Goal: Obtain resource: Obtain resource

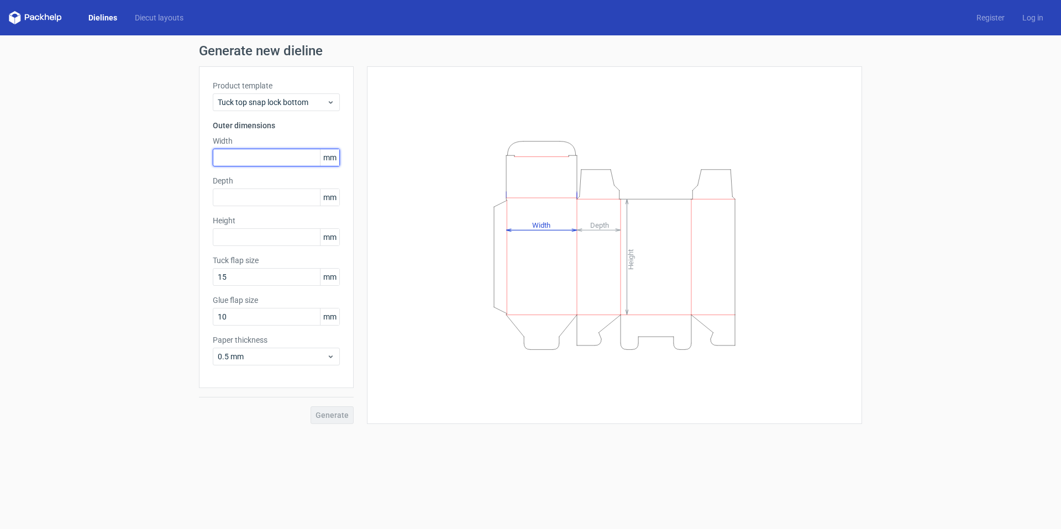
click at [256, 160] on input "text" at bounding box center [276, 158] width 127 height 18
click at [280, 103] on span "Tuck top snap lock bottom" at bounding box center [272, 102] width 109 height 11
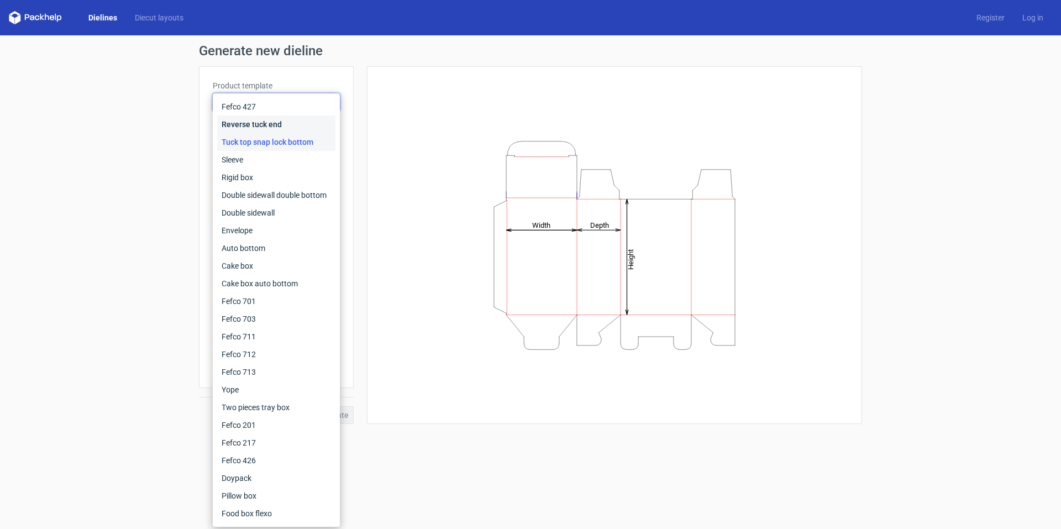
click at [251, 126] on div "Reverse tuck end" at bounding box center [276, 125] width 118 height 18
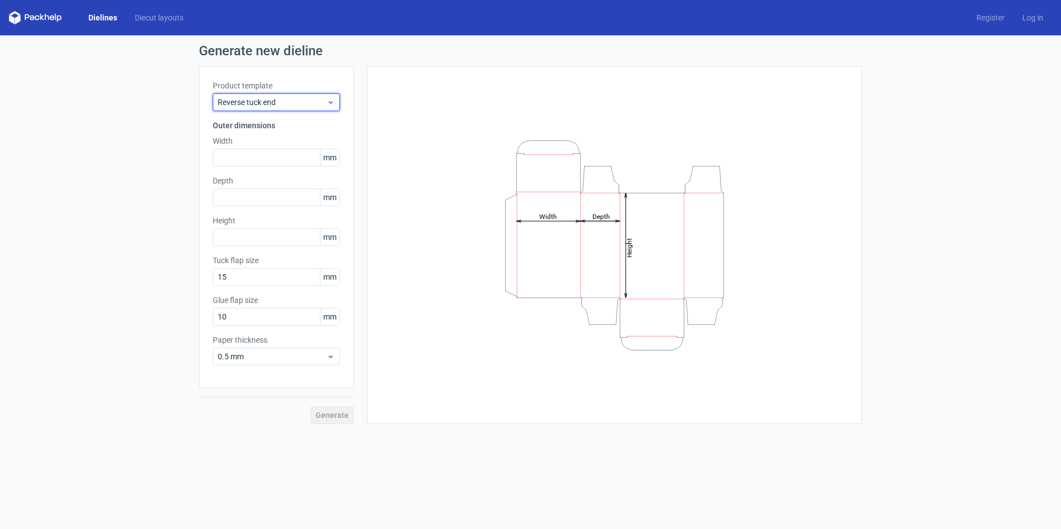
click at [279, 102] on span "Reverse tuck end" at bounding box center [272, 102] width 109 height 11
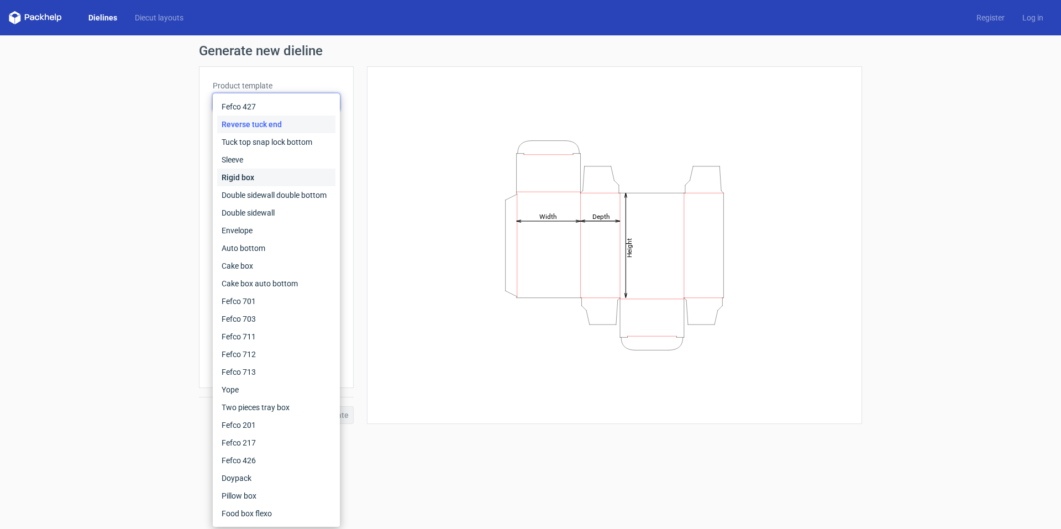
click at [254, 170] on div "Rigid box" at bounding box center [276, 178] width 118 height 18
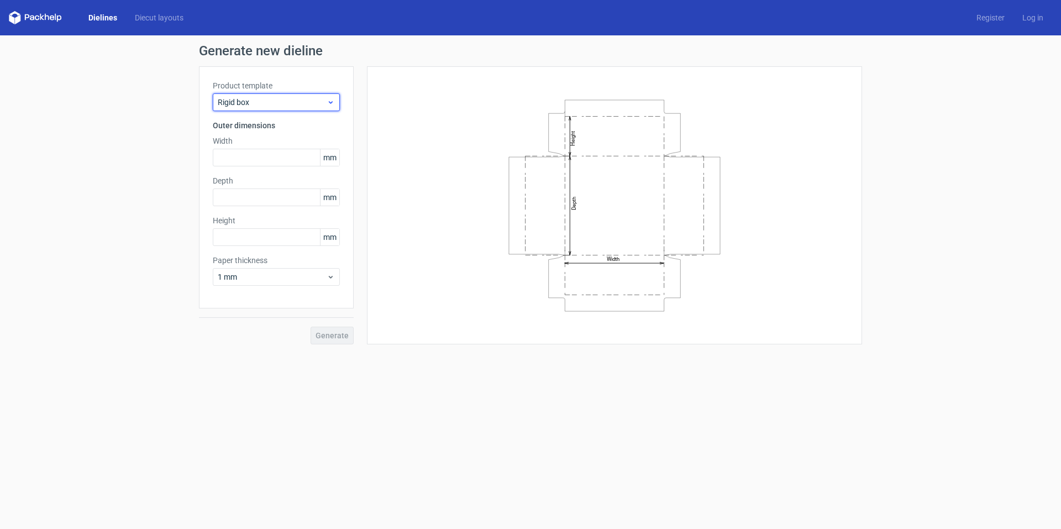
click at [276, 106] on span "Rigid box" at bounding box center [272, 102] width 109 height 11
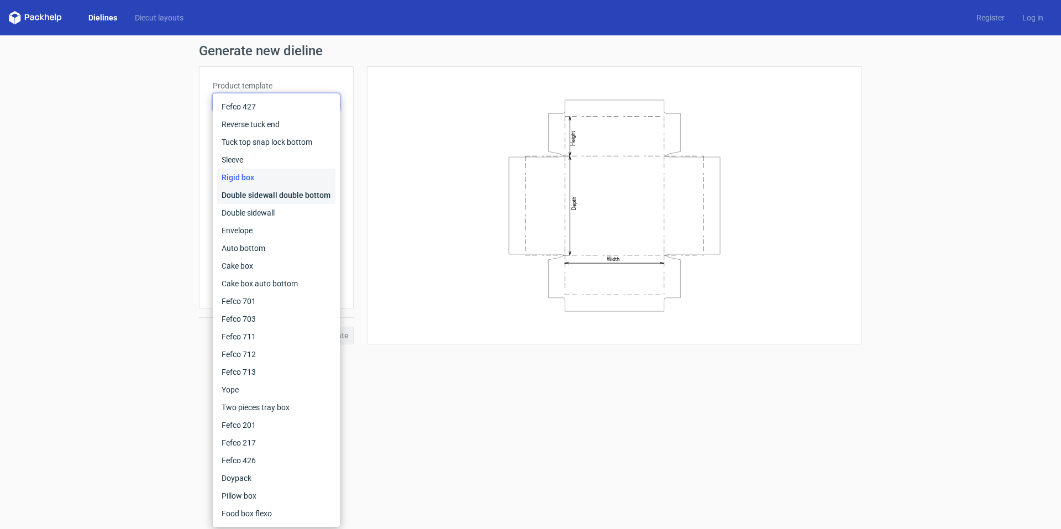
click at [266, 195] on div "Double sidewall double bottom" at bounding box center [276, 195] width 118 height 18
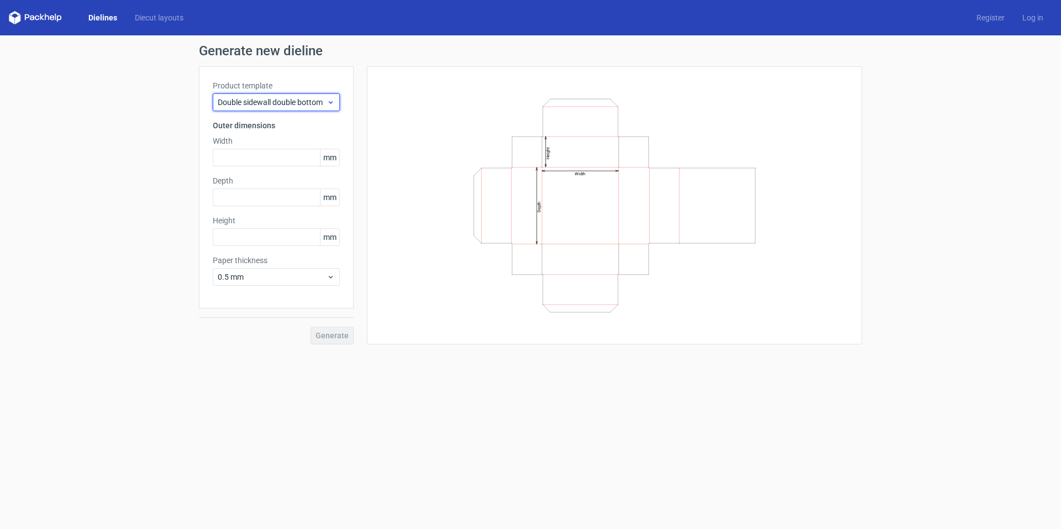
click at [289, 103] on span "Double sidewall double bottom" at bounding box center [272, 102] width 109 height 11
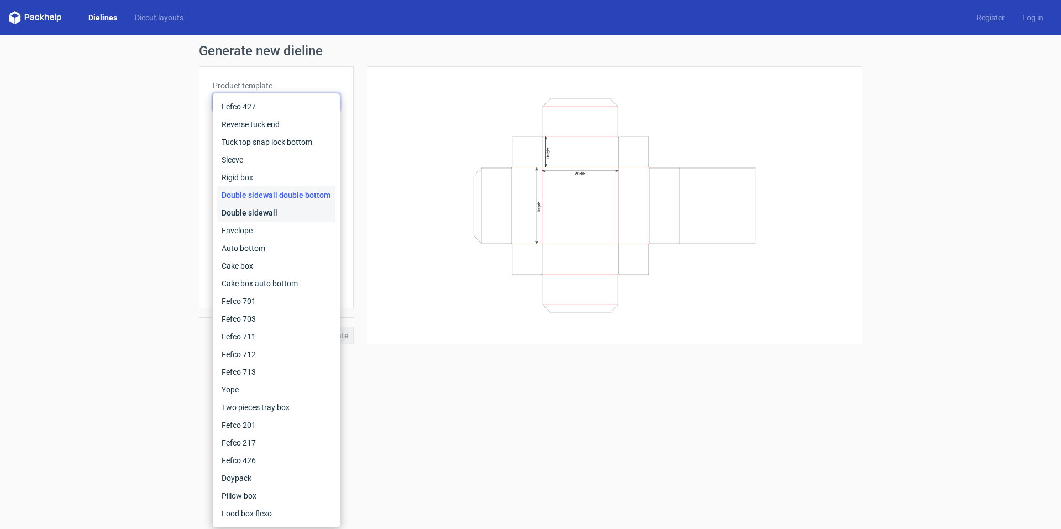
click at [271, 212] on div "Double sidewall" at bounding box center [276, 213] width 118 height 18
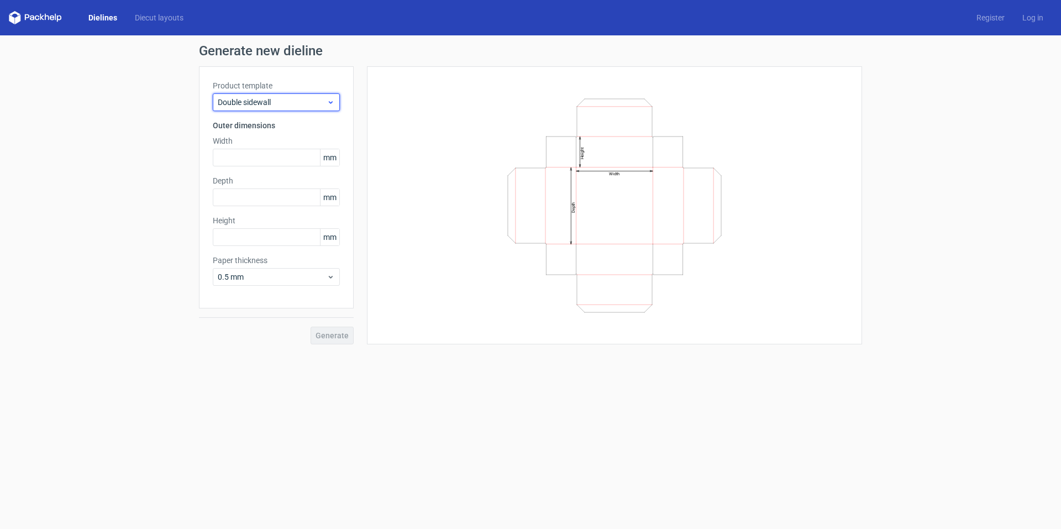
click at [287, 103] on span "Double sidewall" at bounding box center [272, 102] width 109 height 11
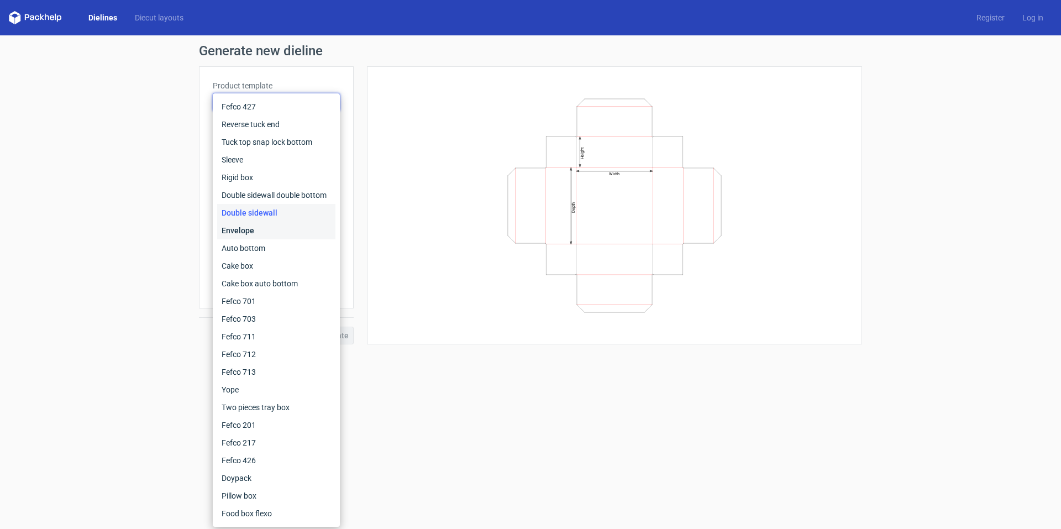
click at [276, 233] on div "Envelope" at bounding box center [276, 231] width 118 height 18
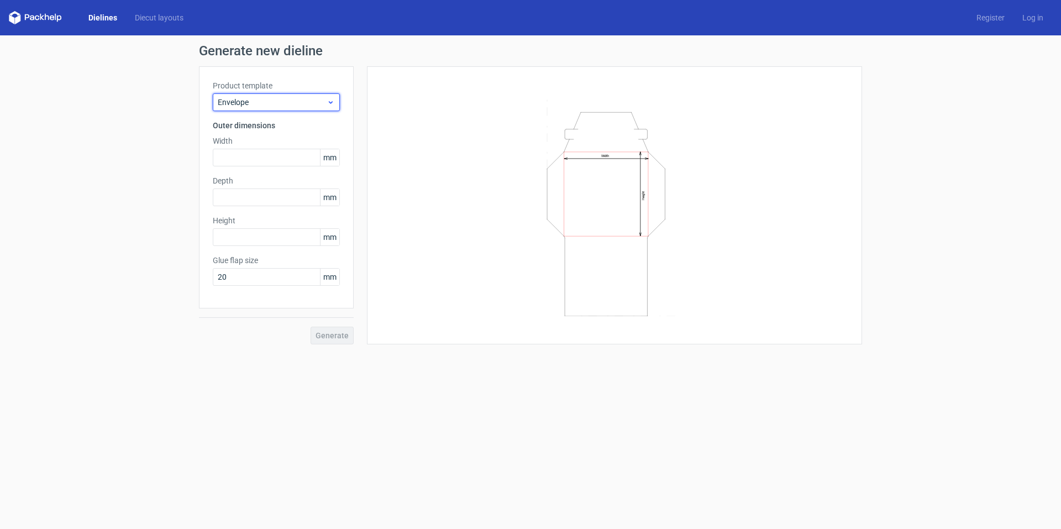
click at [297, 97] on span "Envelope" at bounding box center [272, 102] width 109 height 11
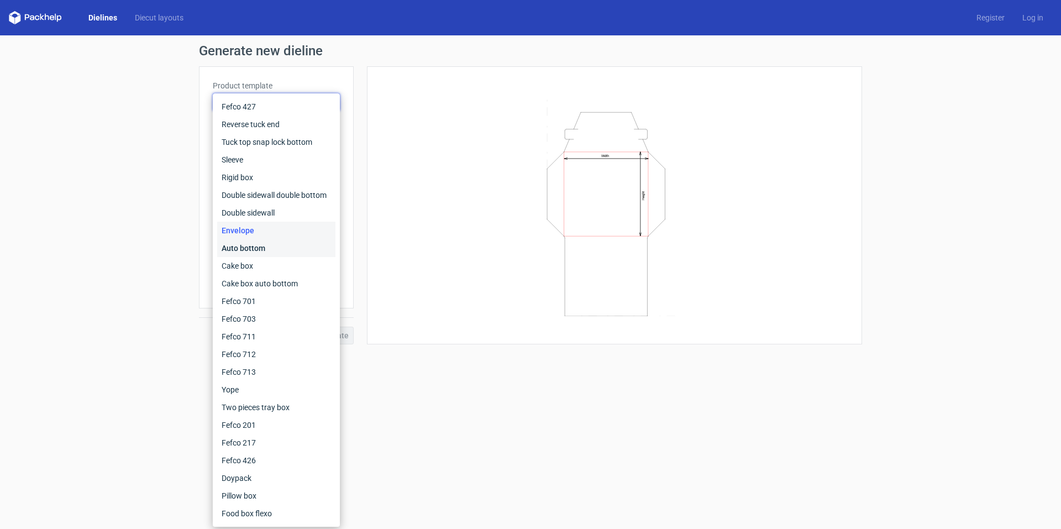
click at [268, 252] on div "Auto bottom" at bounding box center [276, 248] width 118 height 18
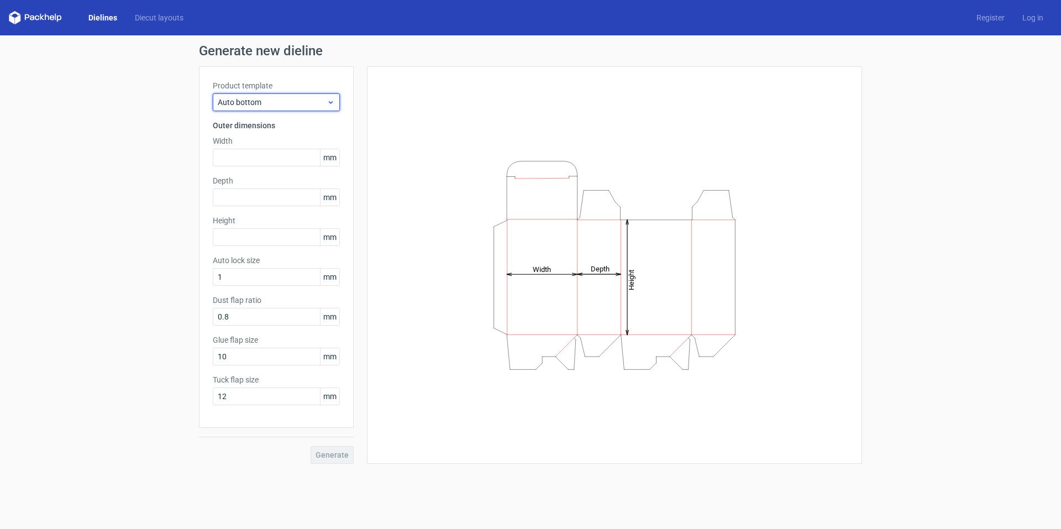
click at [287, 101] on span "Auto bottom" at bounding box center [272, 102] width 109 height 11
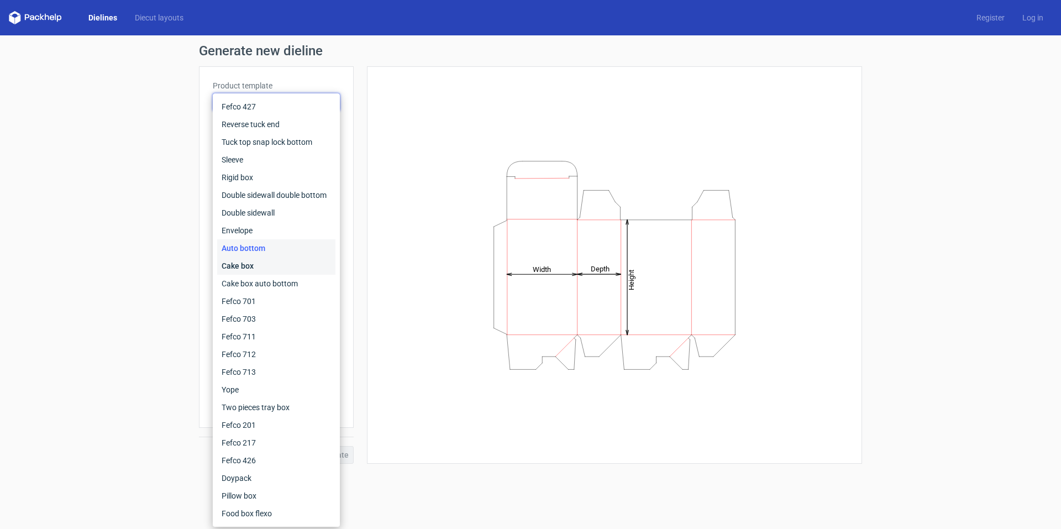
click at [275, 261] on div "Cake box" at bounding box center [276, 266] width 118 height 18
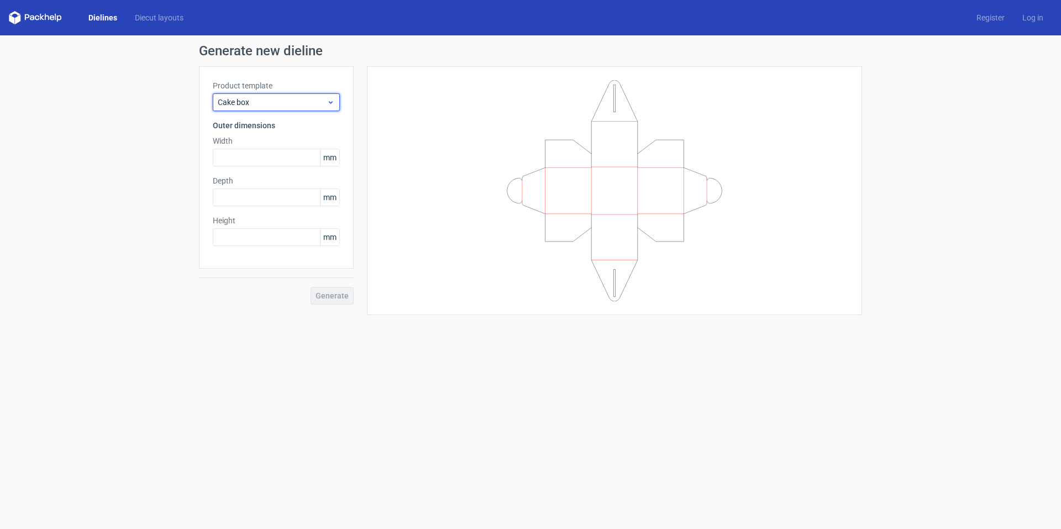
click at [280, 103] on span "Cake box" at bounding box center [272, 102] width 109 height 11
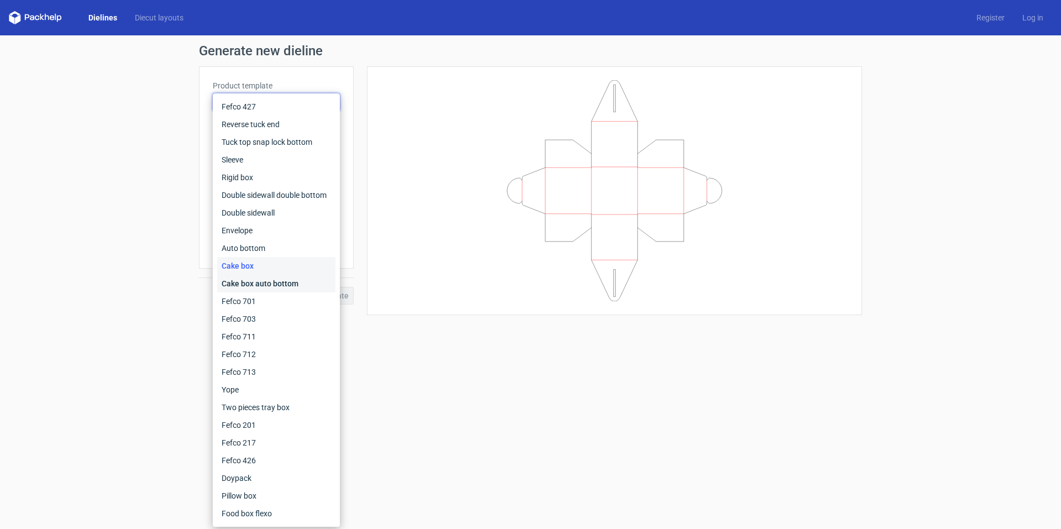
click at [269, 282] on div "Cake box auto bottom" at bounding box center [276, 284] width 118 height 18
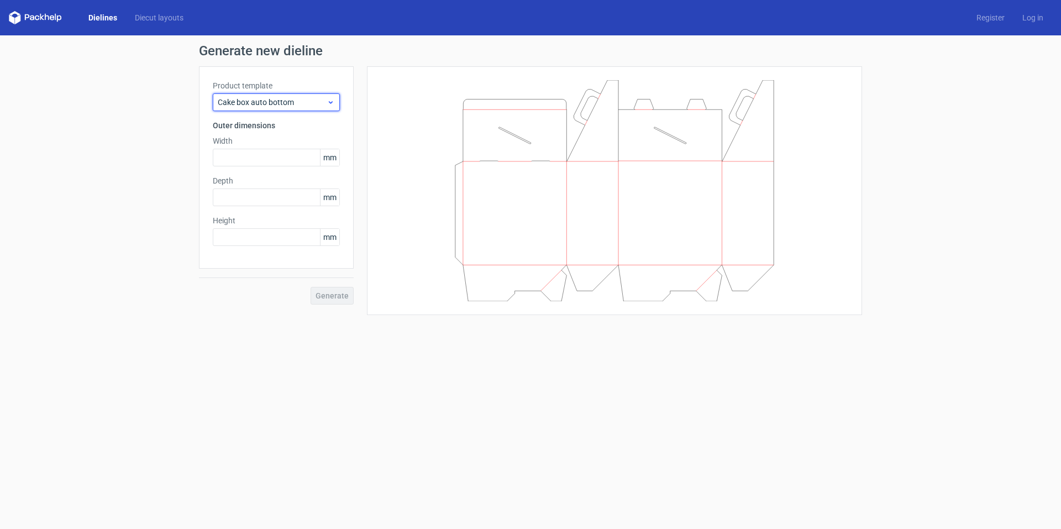
click at [281, 96] on div "Cake box auto bottom" at bounding box center [276, 102] width 127 height 18
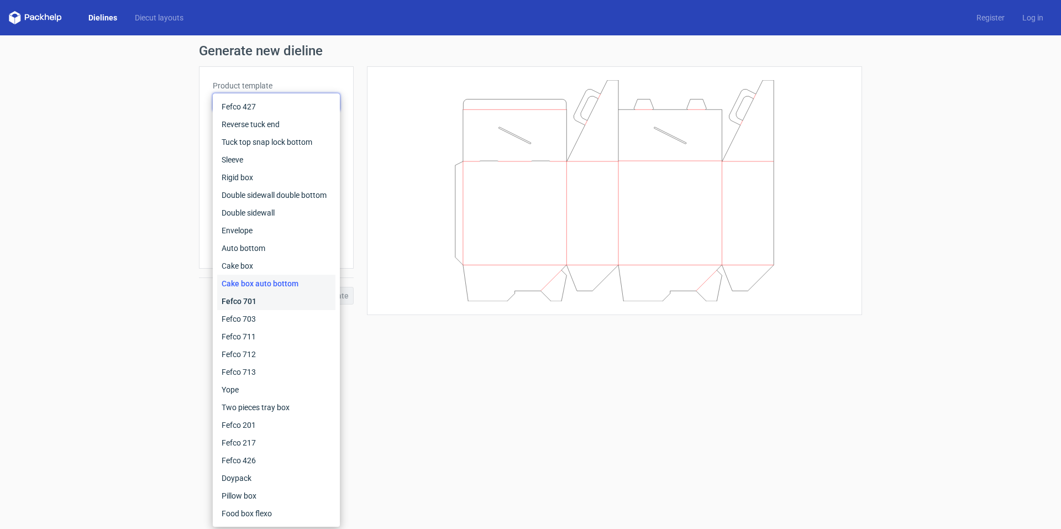
click at [273, 301] on div "Fefco 701" at bounding box center [276, 301] width 118 height 18
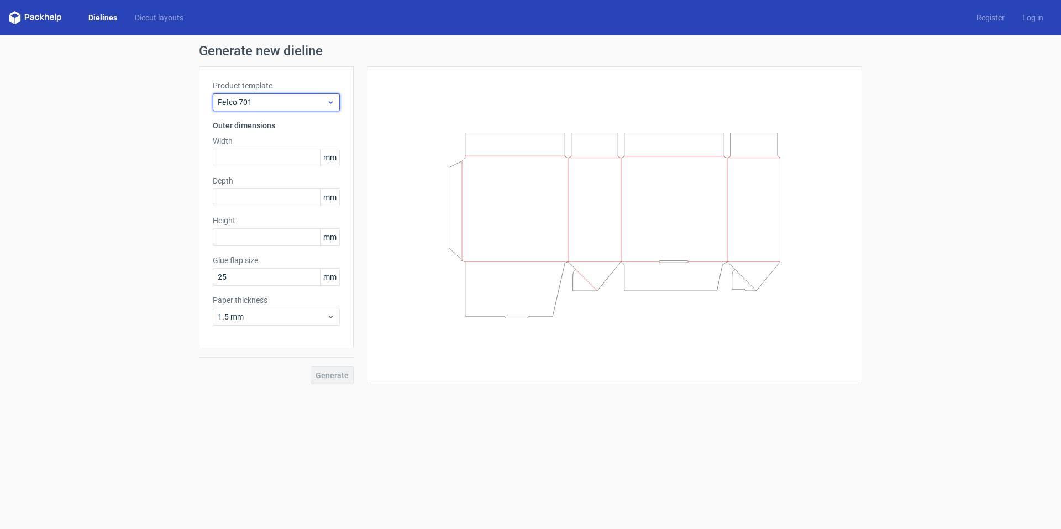
click at [311, 110] on div "Fefco 701" at bounding box center [276, 102] width 127 height 18
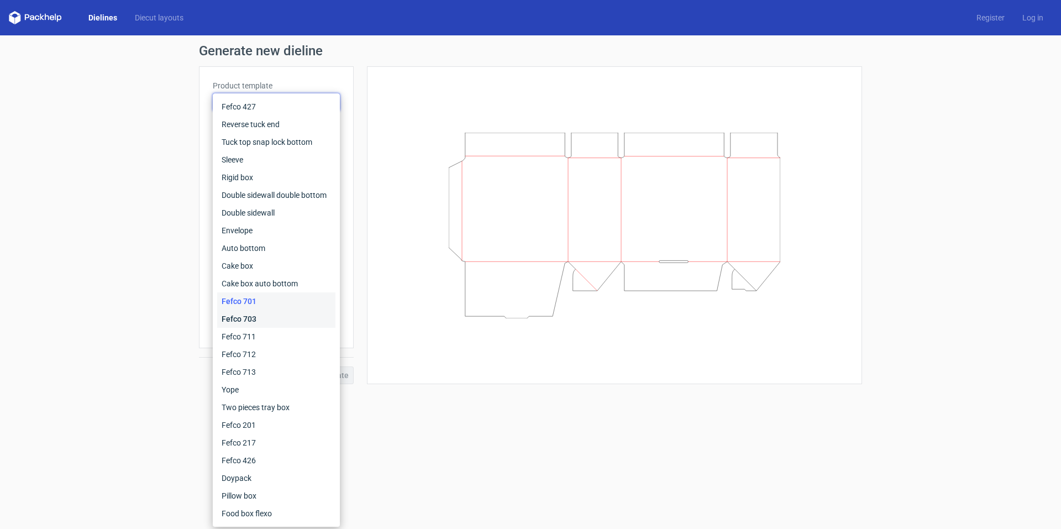
click at [267, 316] on div "Fefco 703" at bounding box center [276, 319] width 118 height 18
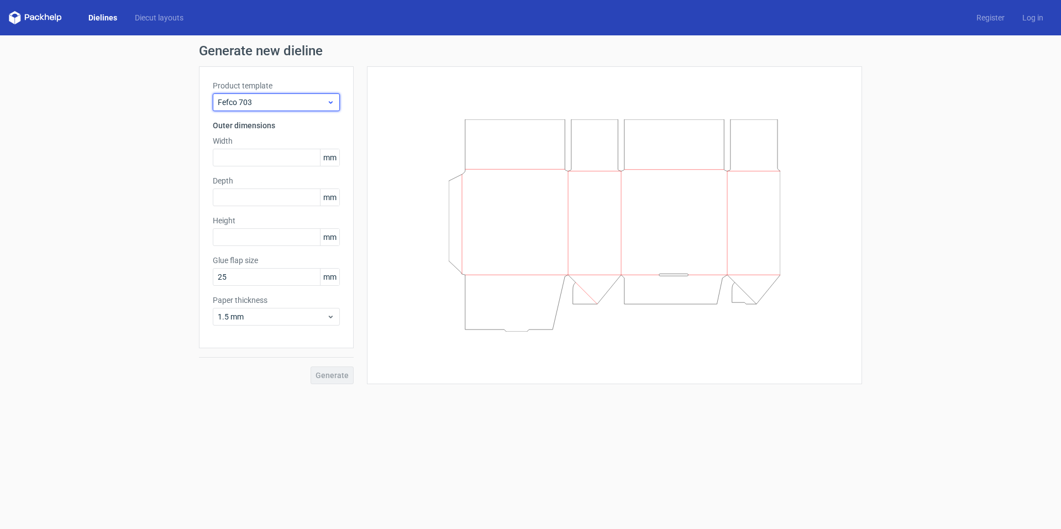
click at [287, 102] on span "Fefco 703" at bounding box center [272, 102] width 109 height 11
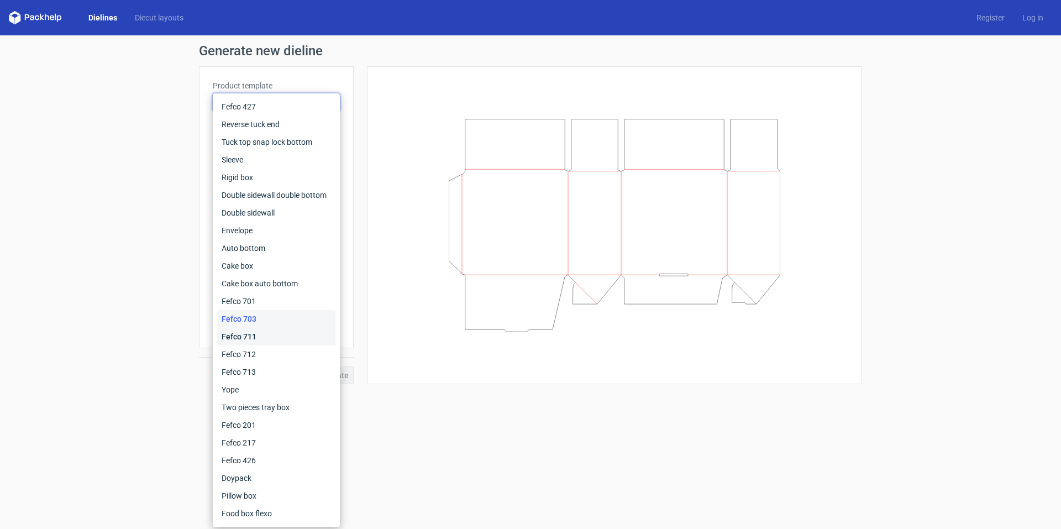
click at [253, 336] on div "Fefco 711" at bounding box center [276, 337] width 118 height 18
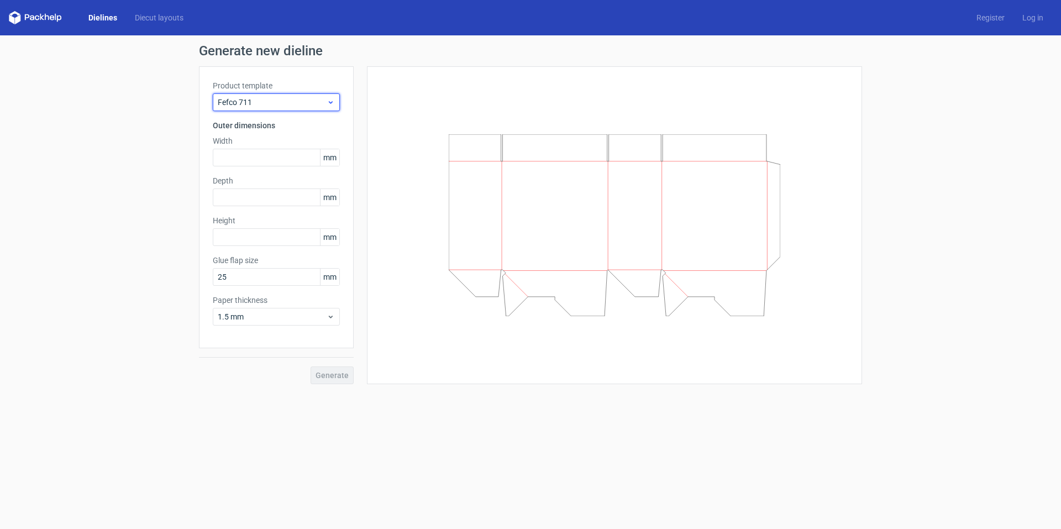
click at [282, 101] on span "Fefco 711" at bounding box center [272, 102] width 109 height 11
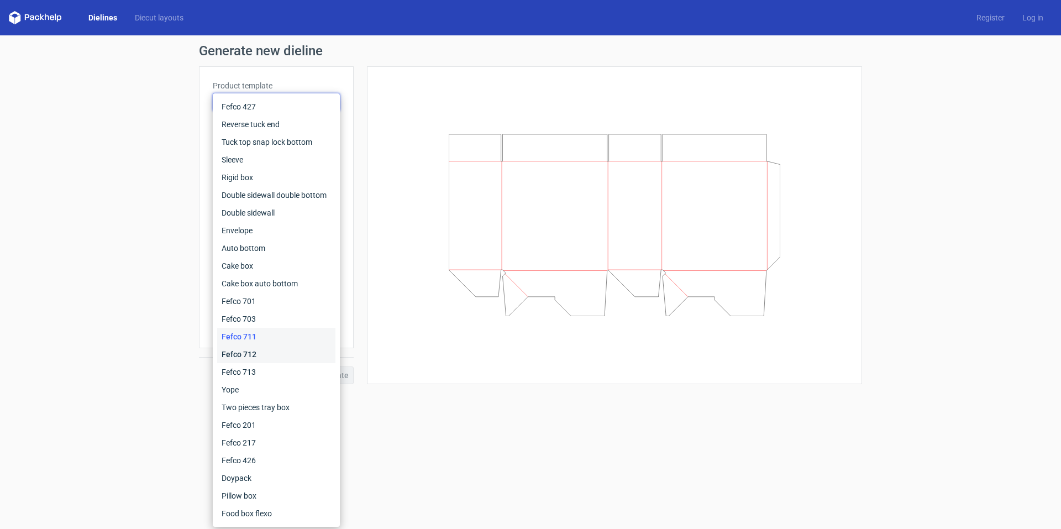
click at [253, 354] on div "Fefco 712" at bounding box center [276, 354] width 118 height 18
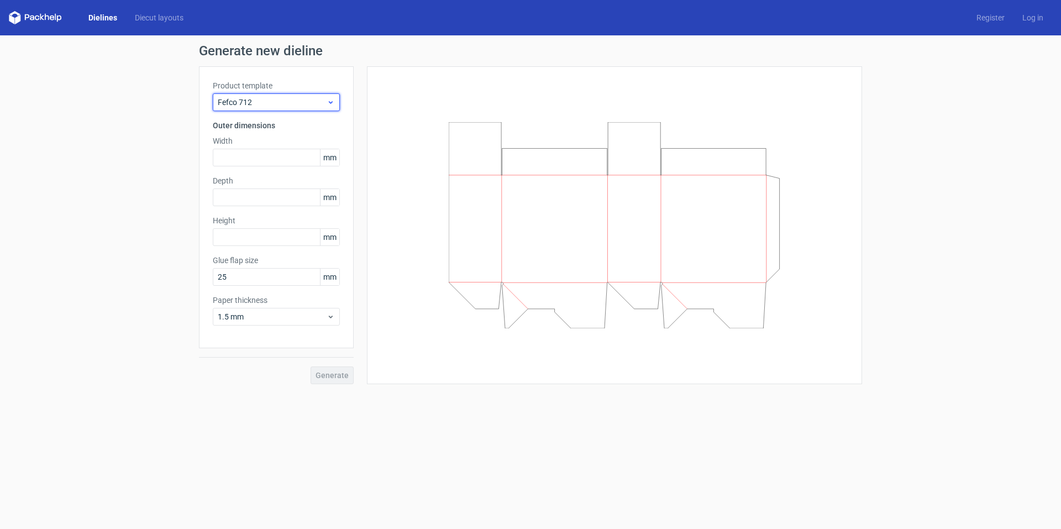
click at [301, 100] on span "Fefco 712" at bounding box center [272, 102] width 109 height 11
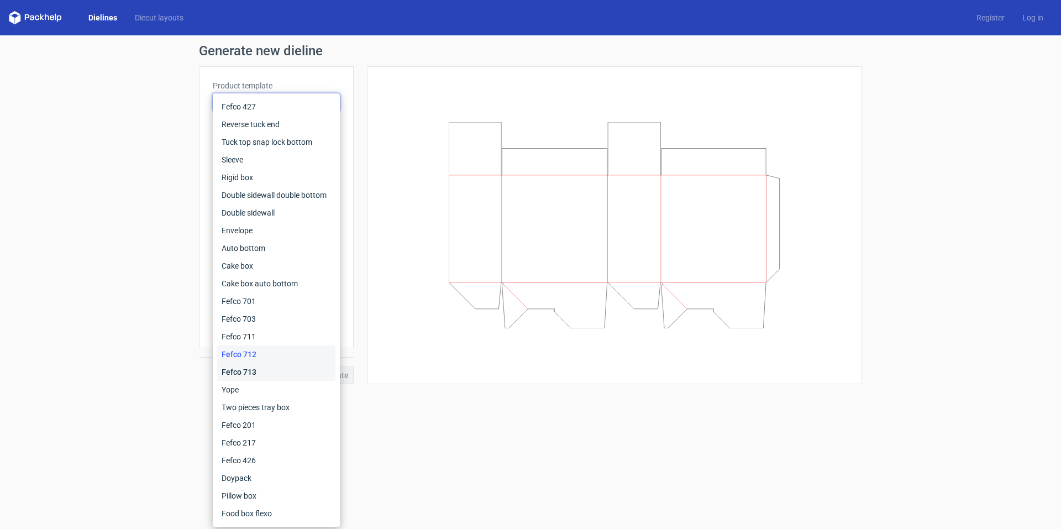
click at [267, 369] on div "Fefco 713" at bounding box center [276, 372] width 118 height 18
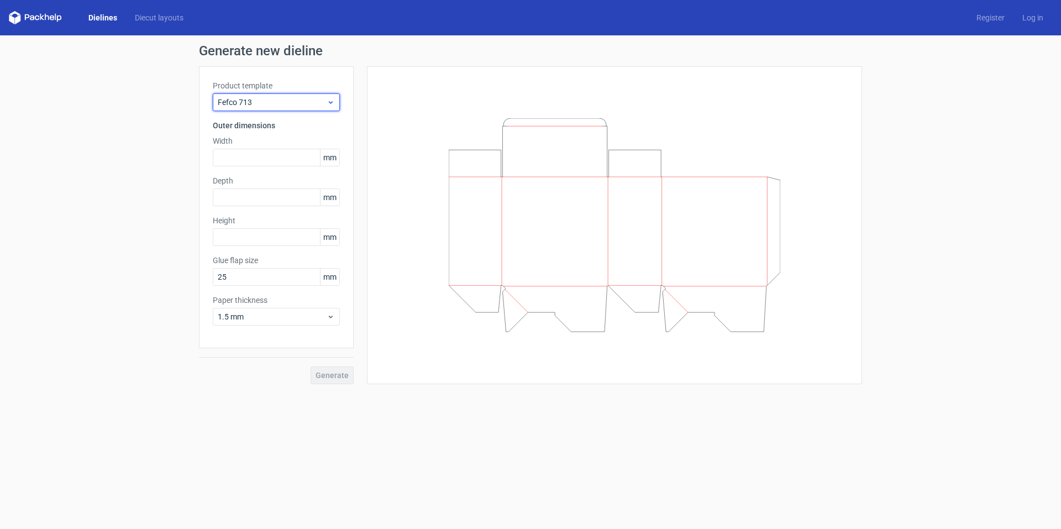
click at [259, 101] on span "Fefco 713" at bounding box center [272, 102] width 109 height 11
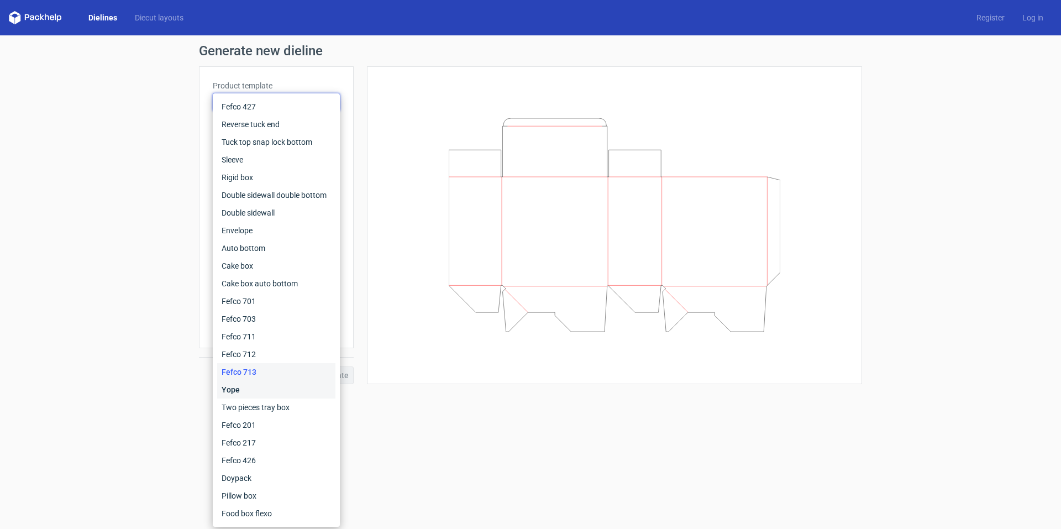
click at [260, 383] on div "Yope" at bounding box center [276, 390] width 118 height 18
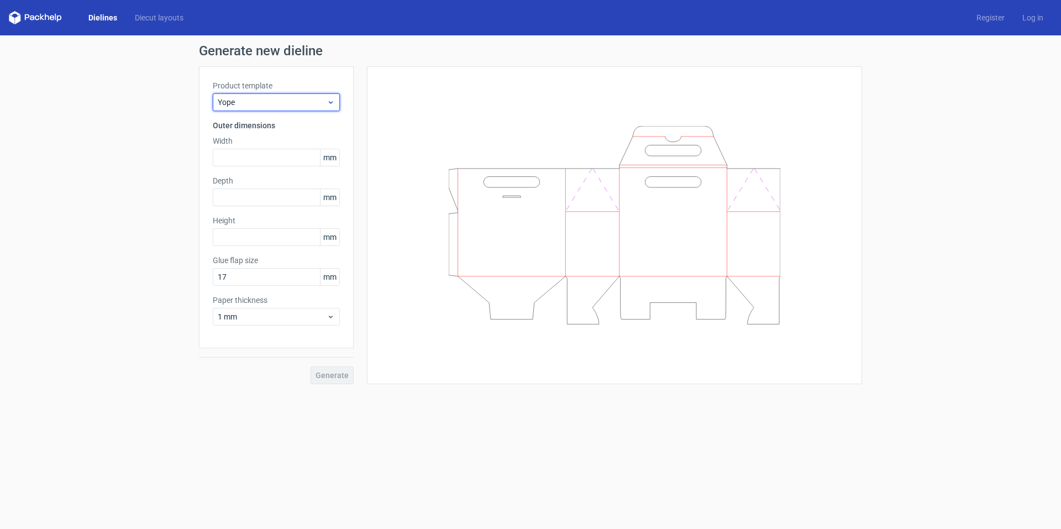
click at [299, 100] on span "Yope" at bounding box center [272, 102] width 109 height 11
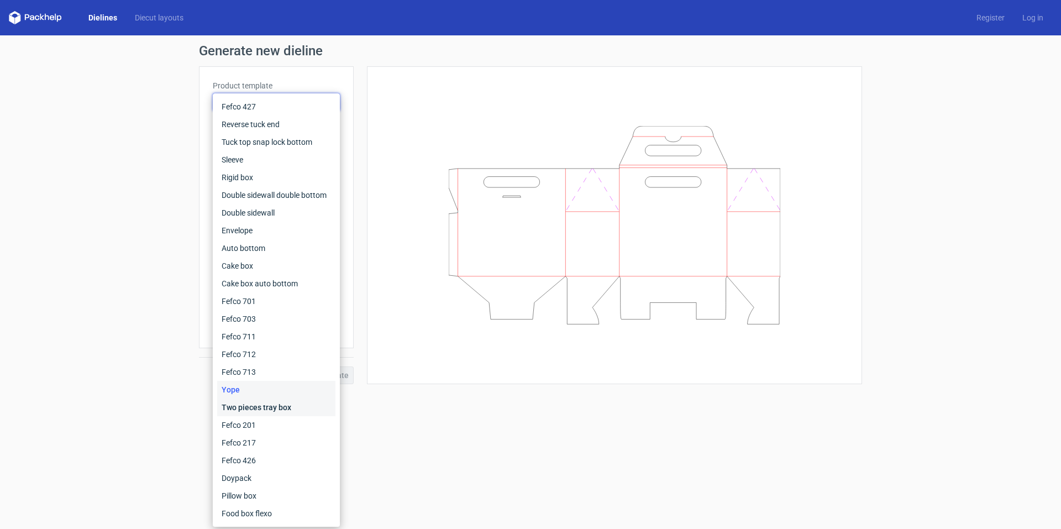
click at [273, 405] on div "Two pieces tray box" at bounding box center [276, 408] width 118 height 18
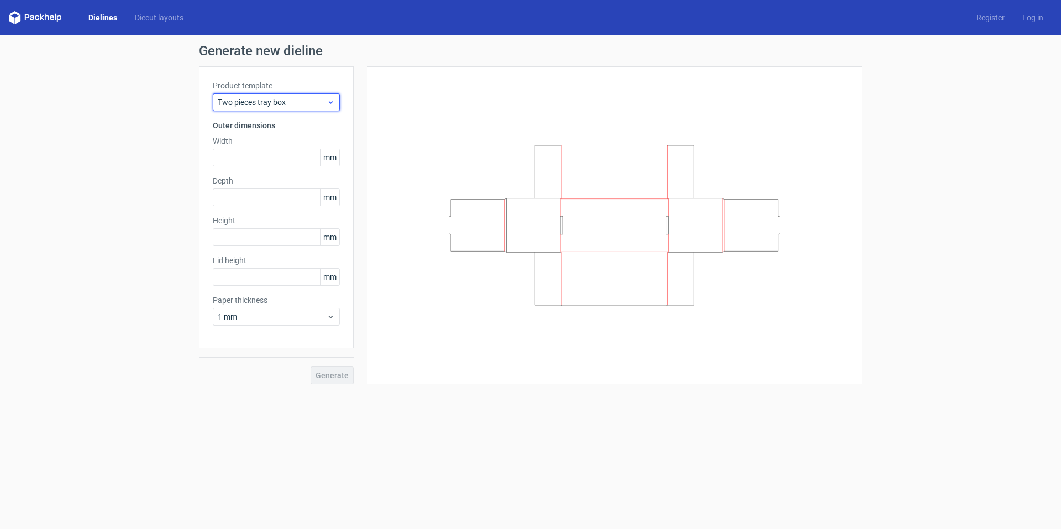
click at [280, 99] on span "Two pieces tray box" at bounding box center [272, 102] width 109 height 11
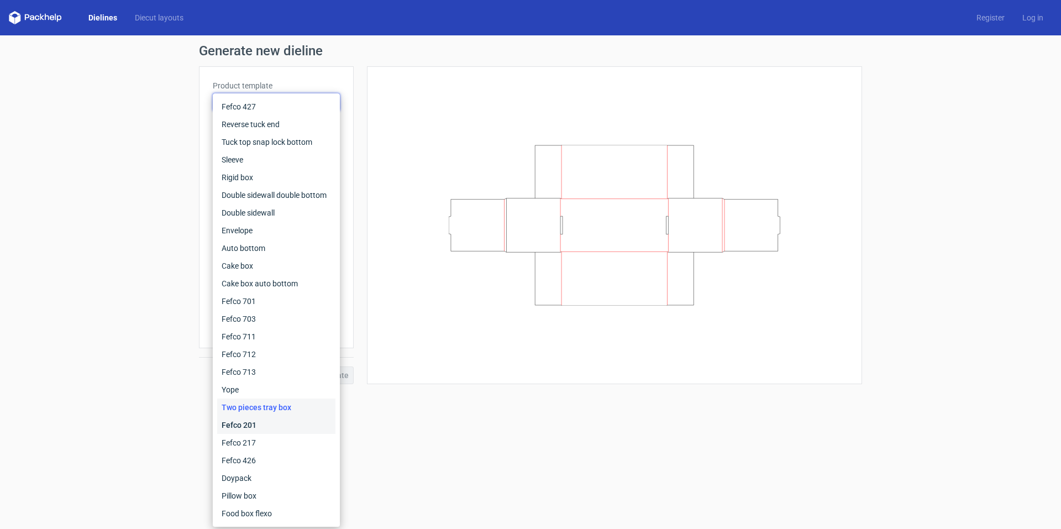
click at [254, 425] on div "Fefco 201" at bounding box center [276, 425] width 118 height 18
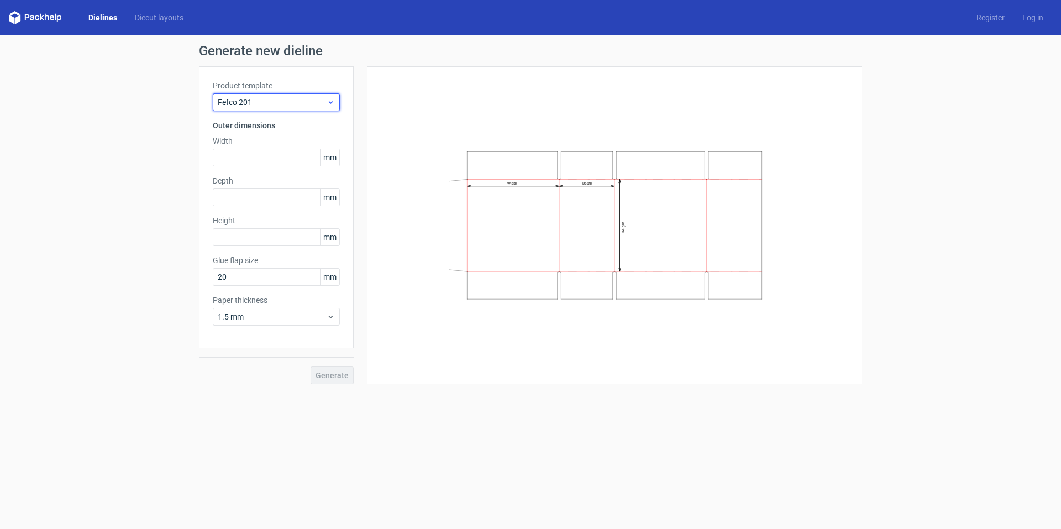
click at [285, 97] on span "Fefco 201" at bounding box center [272, 102] width 109 height 11
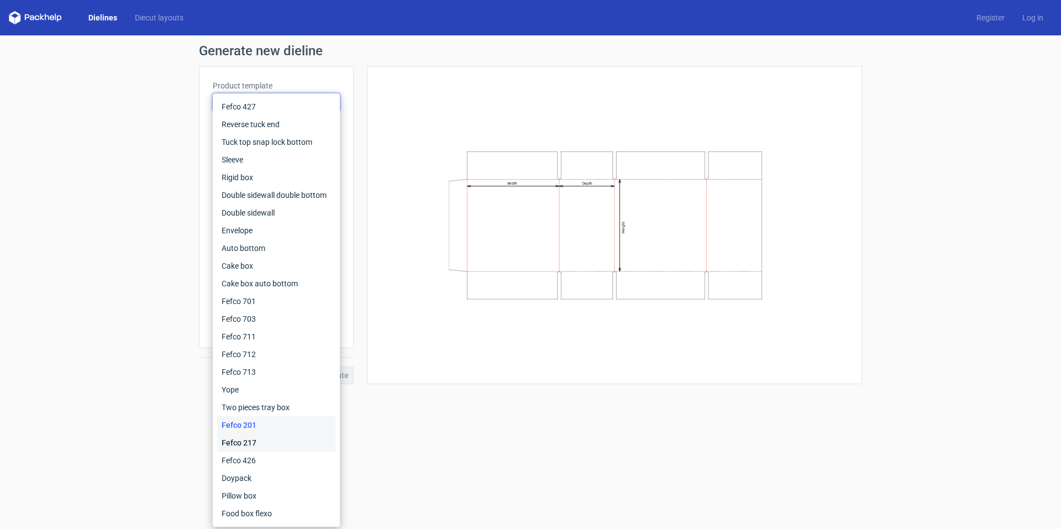
click at [271, 434] on div "Fefco 217" at bounding box center [276, 443] width 118 height 18
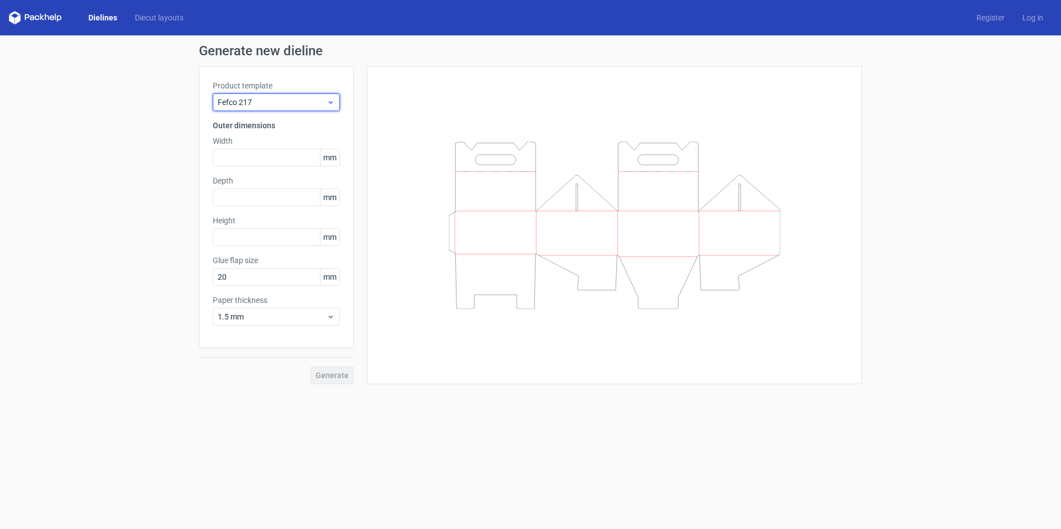
click at [297, 102] on span "Fefco 217" at bounding box center [272, 102] width 109 height 11
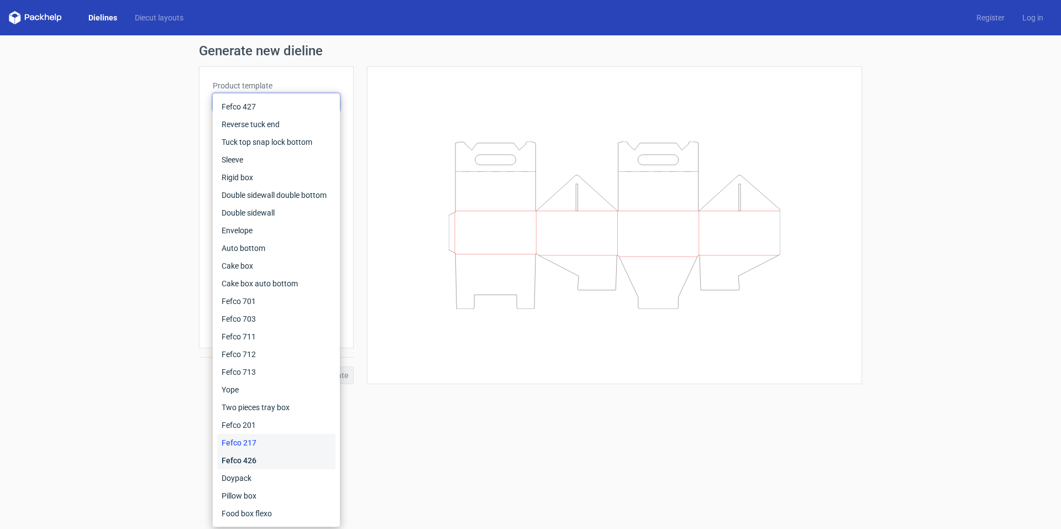
click at [259, 462] on div "Fefco 426" at bounding box center [276, 461] width 118 height 18
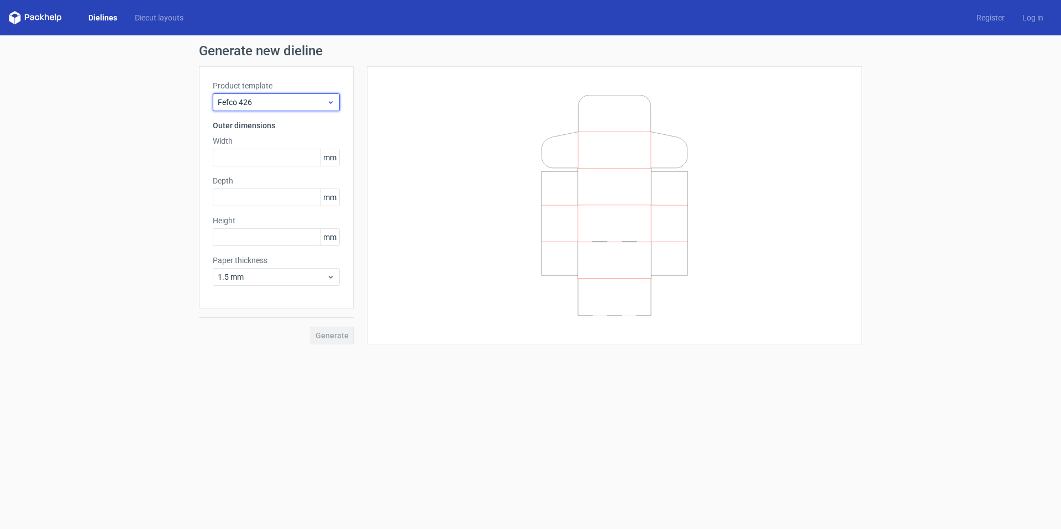
click at [264, 102] on span "Fefco 426" at bounding box center [272, 102] width 109 height 11
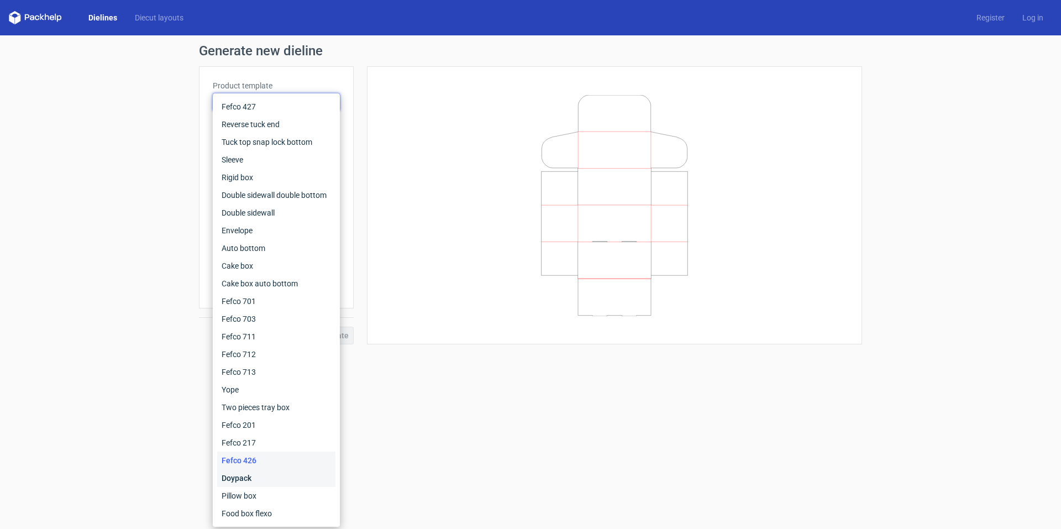
click at [250, 475] on div "Doypack" at bounding box center [276, 478] width 118 height 18
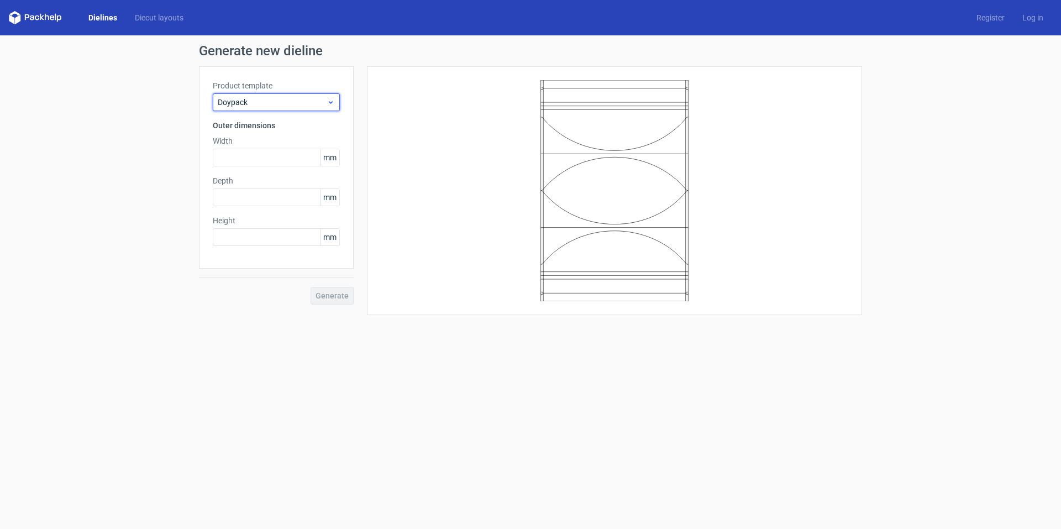
click at [258, 99] on span "Doypack" at bounding box center [272, 102] width 109 height 11
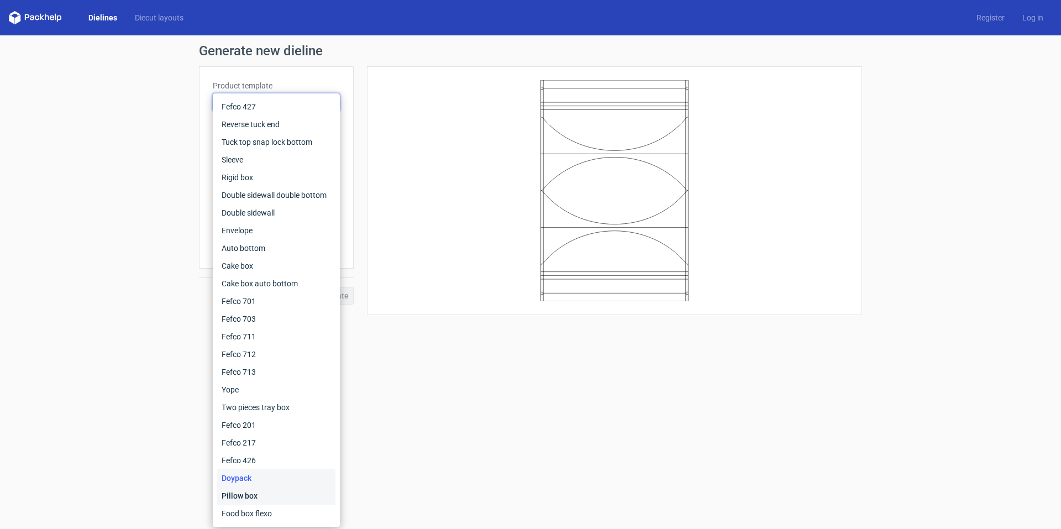
click at [266, 494] on div "Pillow box" at bounding box center [276, 496] width 118 height 18
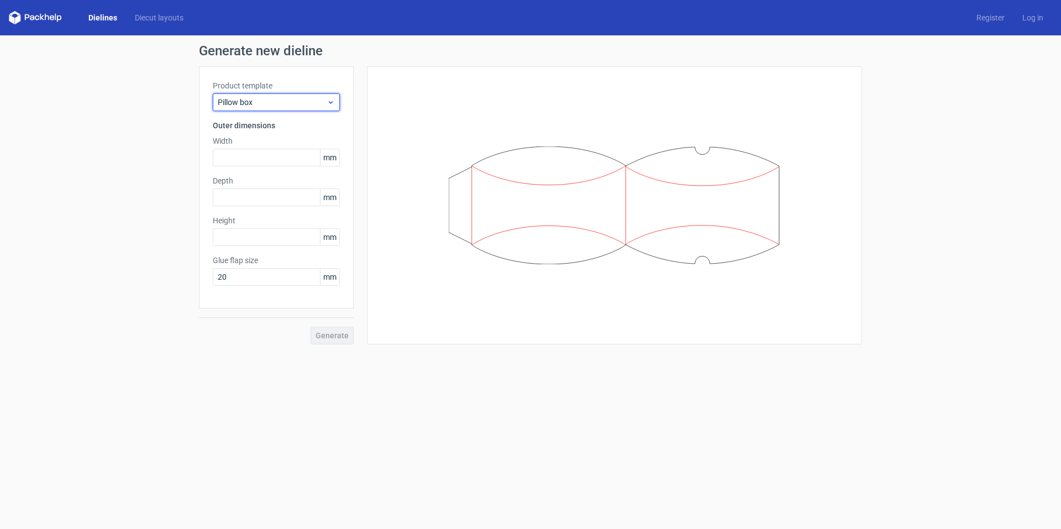
click at [270, 97] on span "Pillow box" at bounding box center [272, 102] width 109 height 11
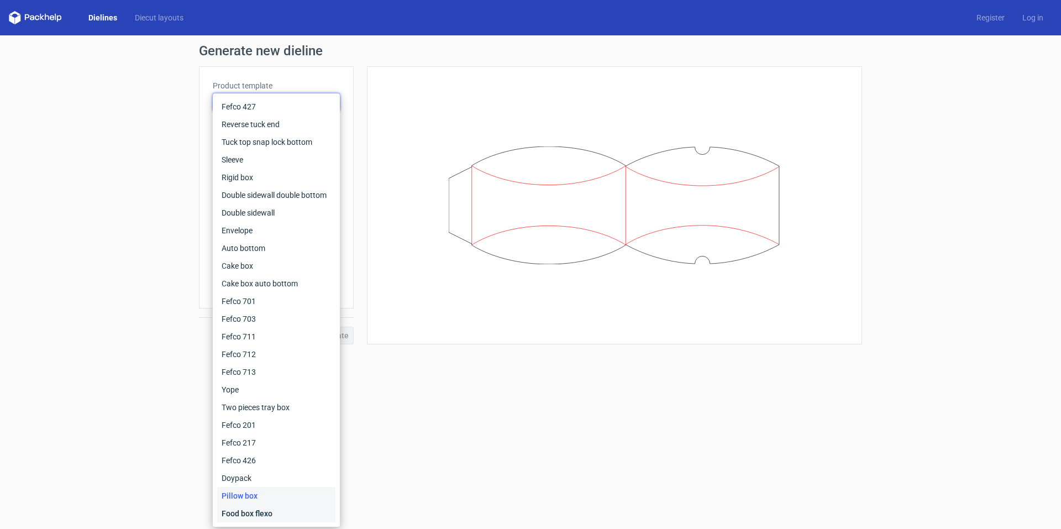
click at [264, 515] on div "Food box flexo" at bounding box center [276, 514] width 118 height 18
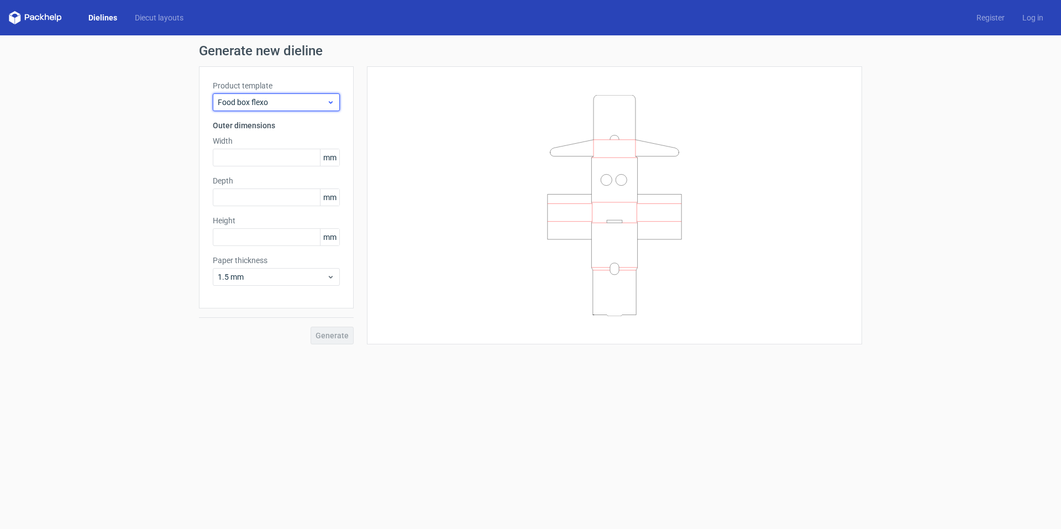
click at [275, 96] on div "Food box flexo" at bounding box center [276, 102] width 127 height 18
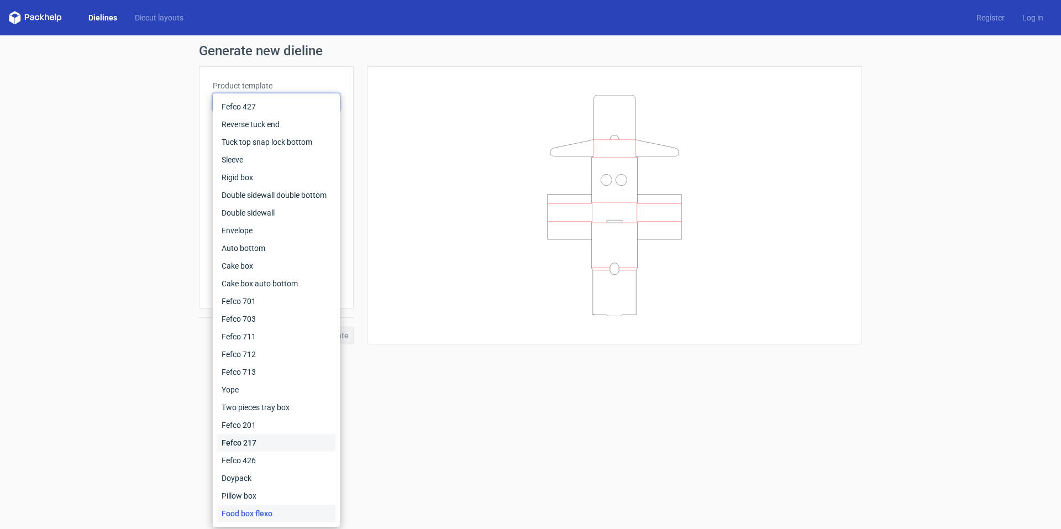
click at [258, 443] on div "Fefco 217" at bounding box center [276, 443] width 118 height 18
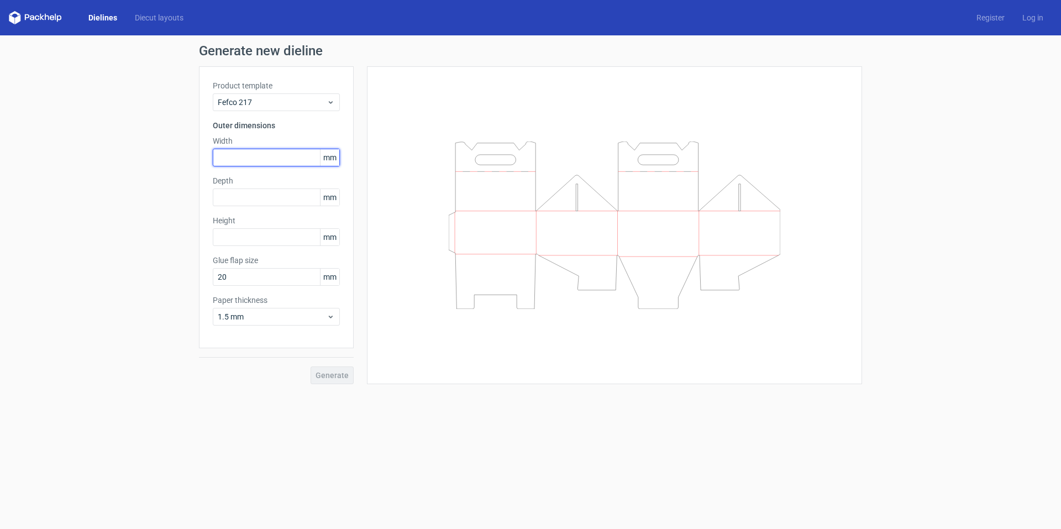
click at [246, 163] on input "text" at bounding box center [276, 158] width 127 height 18
click at [333, 156] on span "mm" at bounding box center [329, 157] width 19 height 17
click at [329, 101] on icon at bounding box center [331, 102] width 8 height 9
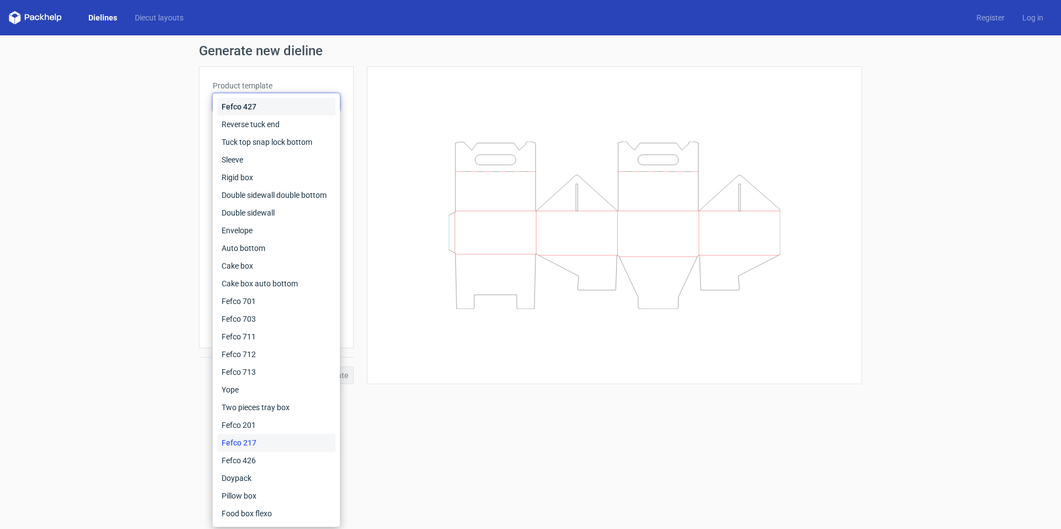
click at [329, 101] on div "Fefco 427" at bounding box center [276, 107] width 118 height 18
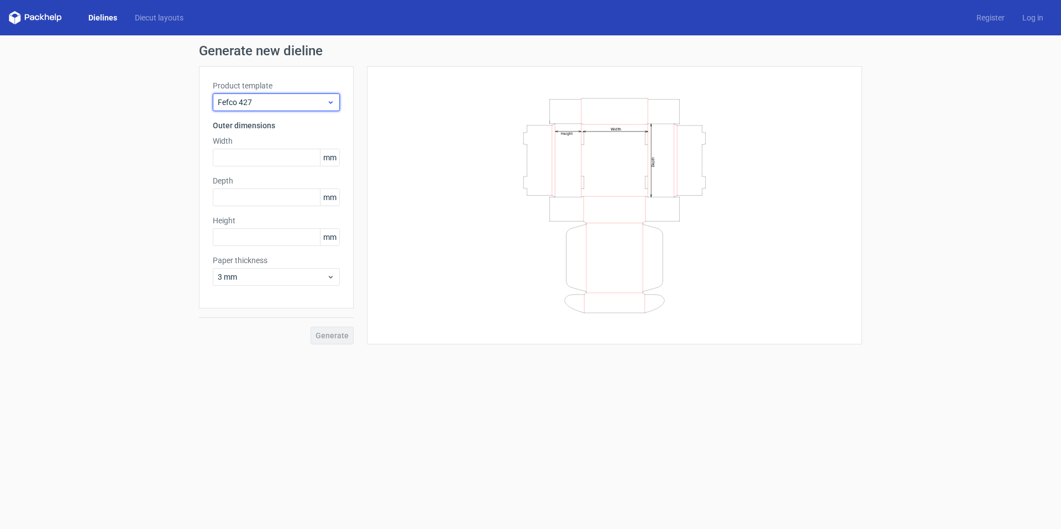
click at [270, 96] on div "Fefco 427" at bounding box center [276, 102] width 127 height 18
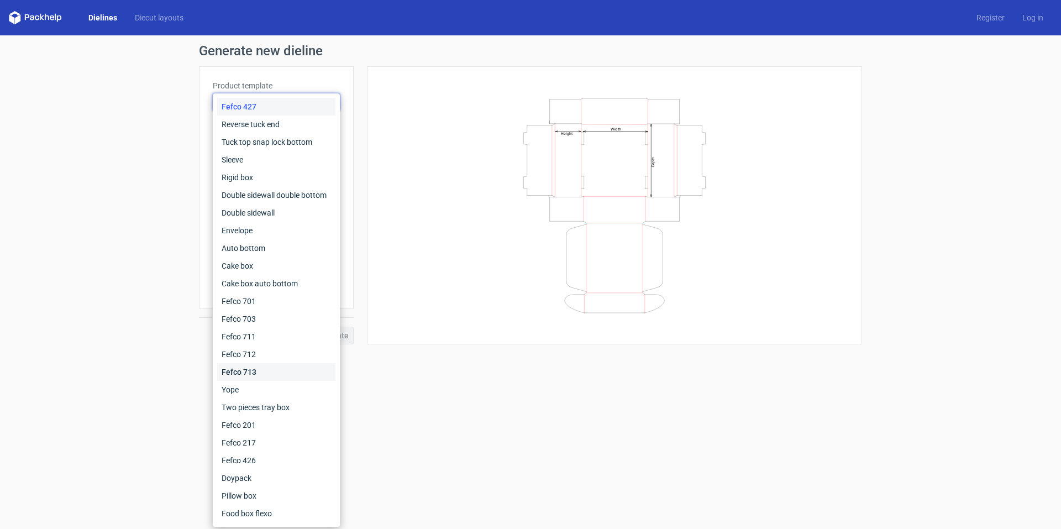
click at [258, 370] on div "Fefco 713" at bounding box center [276, 372] width 118 height 18
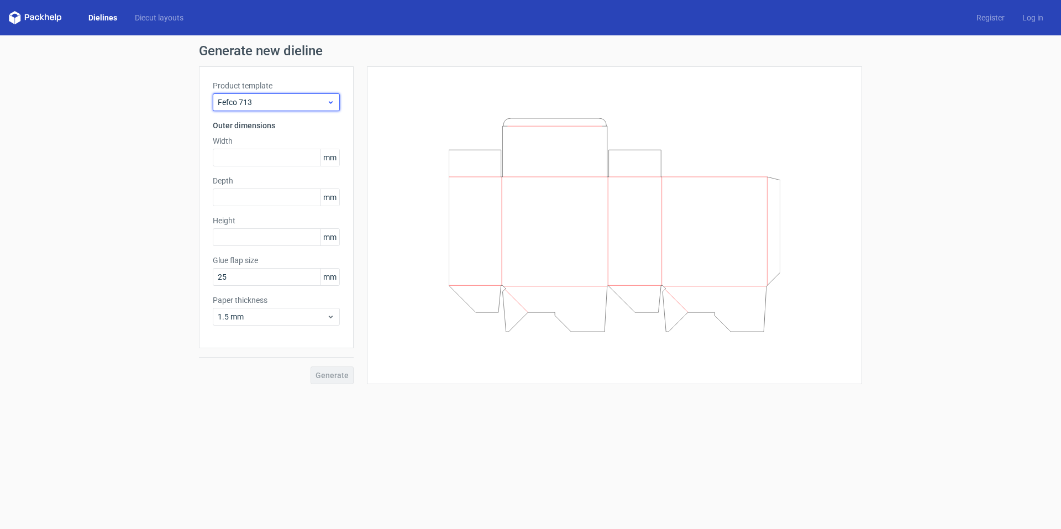
click at [292, 97] on span "Fefco 713" at bounding box center [272, 102] width 109 height 11
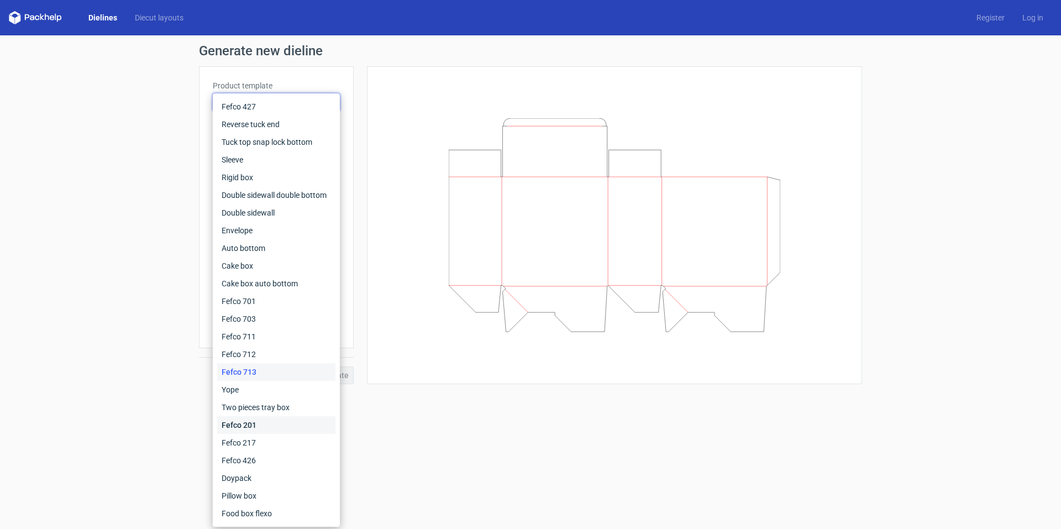
click at [272, 422] on div "Fefco 201" at bounding box center [276, 425] width 118 height 18
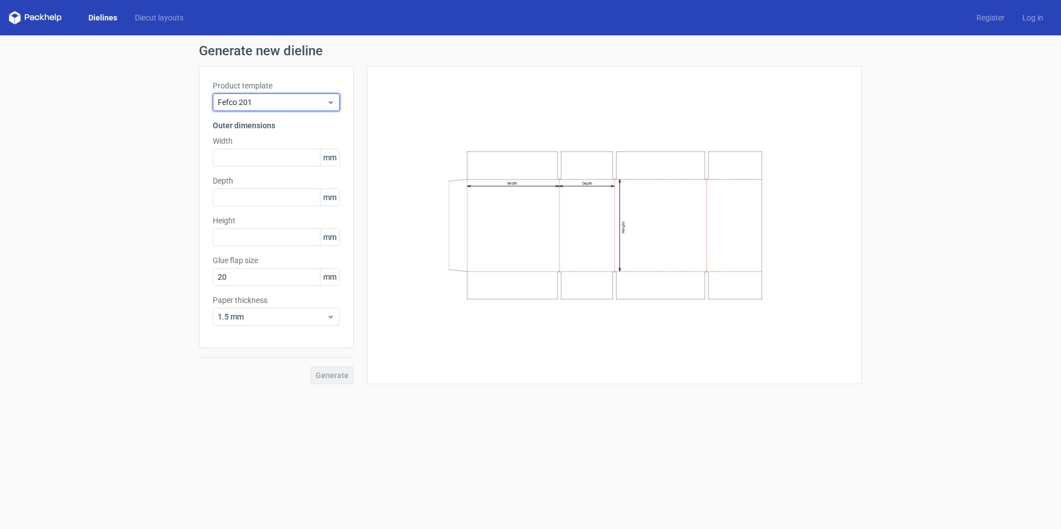
click at [305, 103] on span "Fefco 201" at bounding box center [272, 102] width 109 height 11
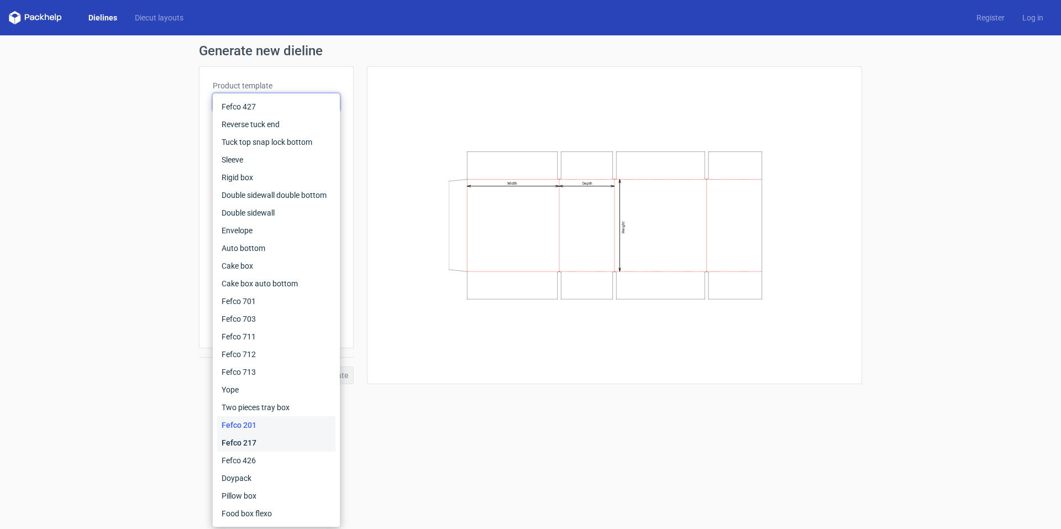
click at [262, 441] on div "Fefco 217" at bounding box center [276, 443] width 118 height 18
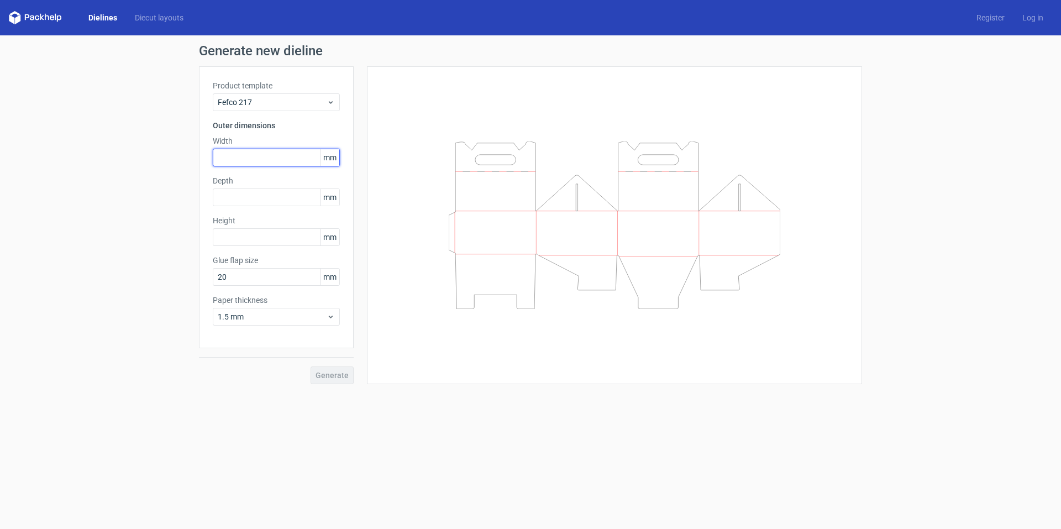
click at [253, 161] on input "text" at bounding box center [276, 158] width 127 height 18
type input "300"
click at [235, 235] on input "text" at bounding box center [276, 237] width 127 height 18
type input "300"
click at [236, 195] on input "text" at bounding box center [276, 198] width 127 height 18
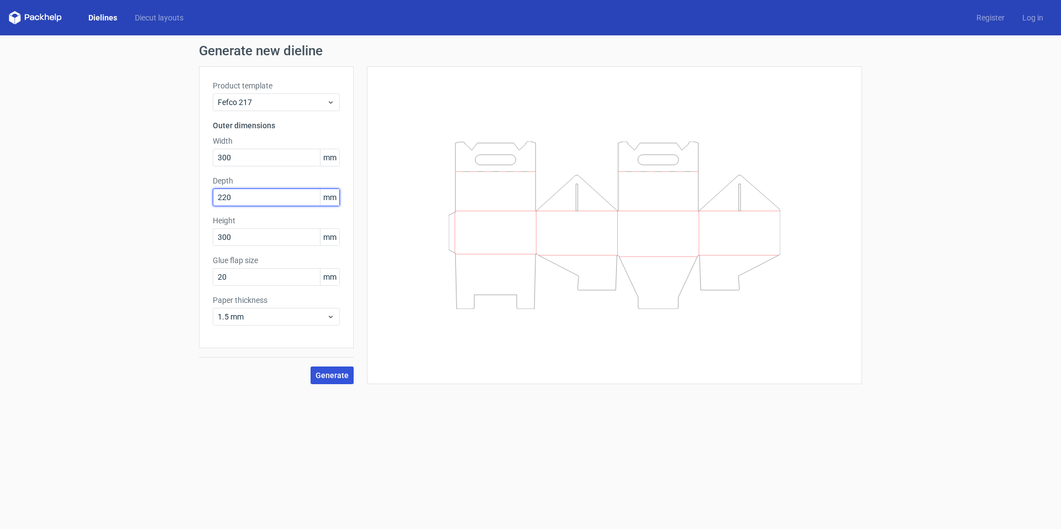
type input "220"
click at [329, 372] on span "Generate" at bounding box center [332, 375] width 33 height 8
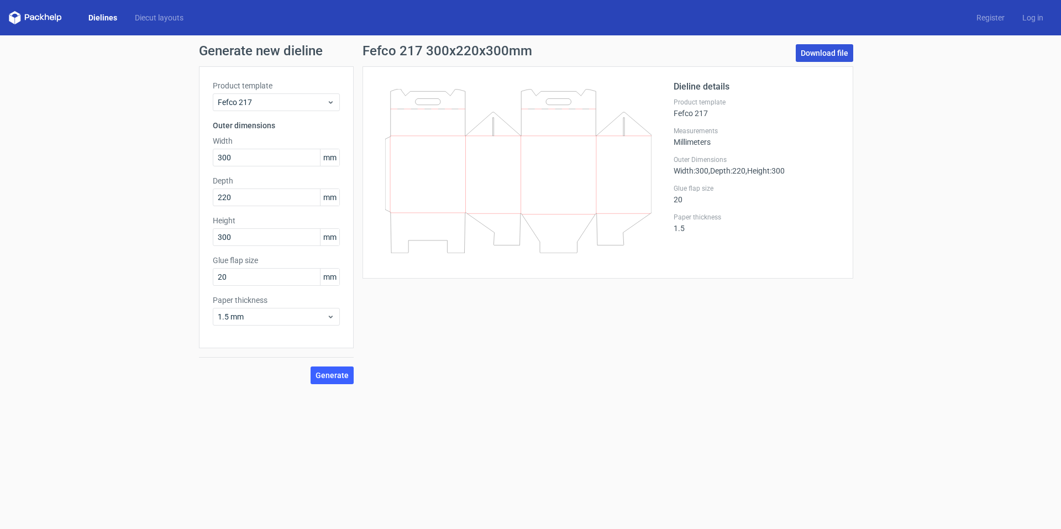
click at [824, 48] on link "Download file" at bounding box center [824, 53] width 57 height 18
click at [152, 13] on link "Diecut layouts" at bounding box center [159, 17] width 66 height 11
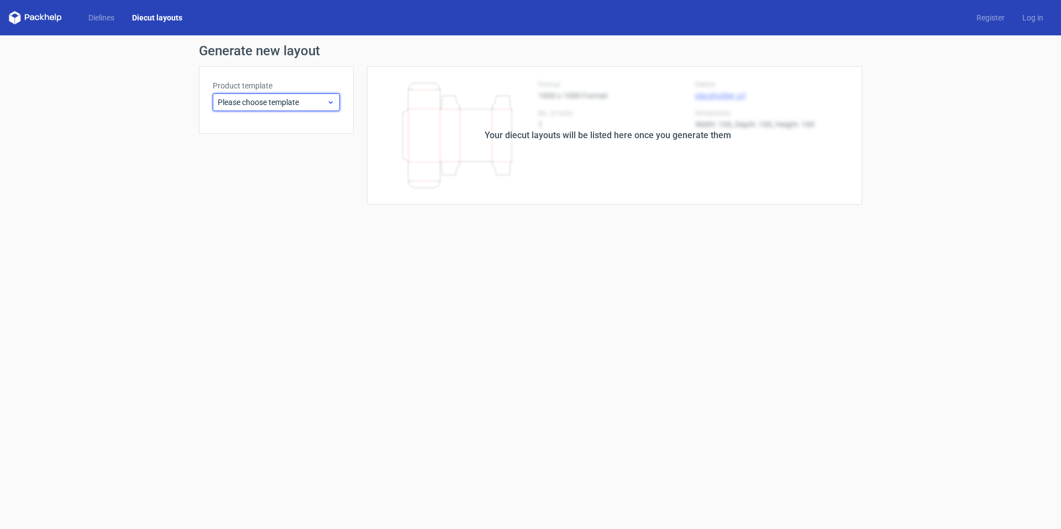
click at [281, 106] on span "Please choose template" at bounding box center [272, 102] width 109 height 11
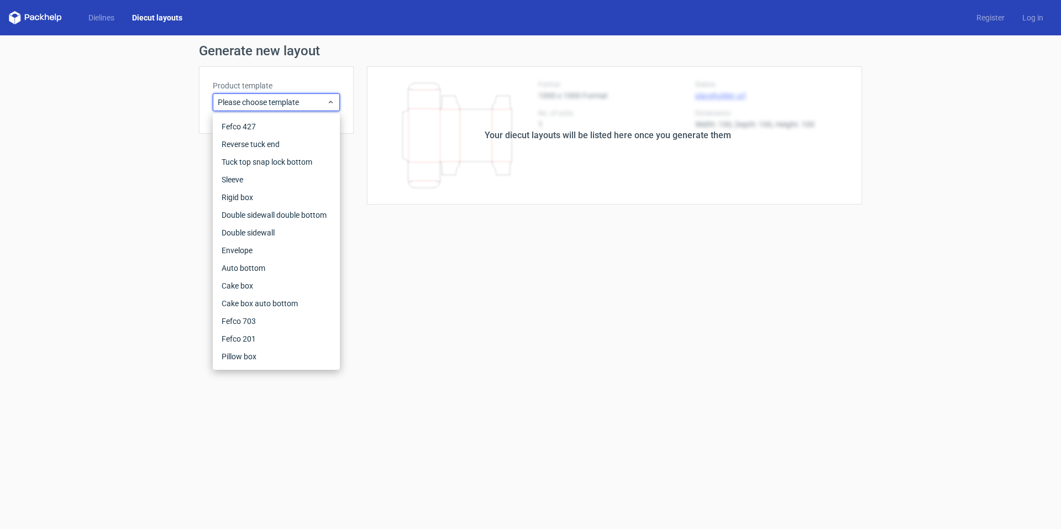
click at [423, 285] on form "Generate new layout Product template Please choose template Your diecut layouts…" at bounding box center [530, 282] width 1061 height 494
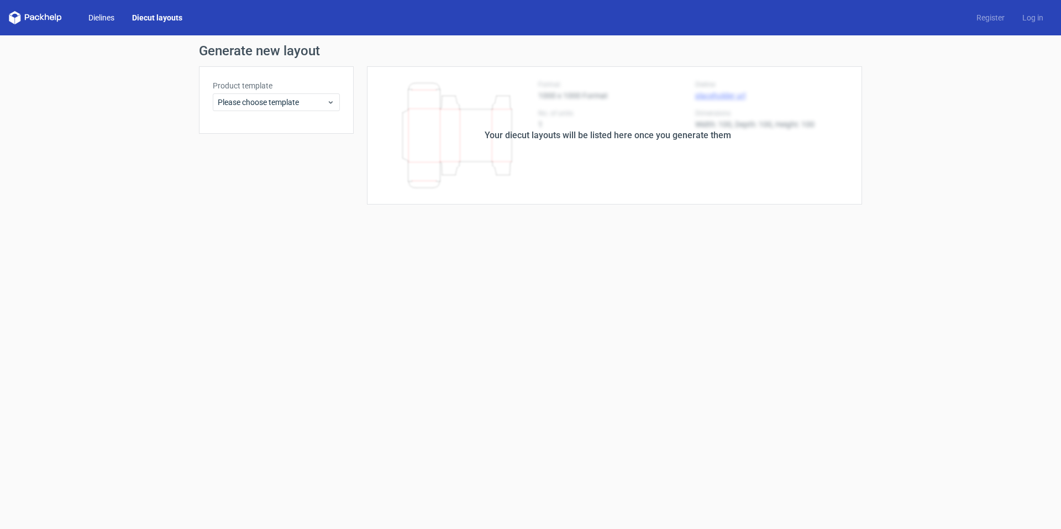
click at [106, 19] on link "Dielines" at bounding box center [102, 17] width 44 height 11
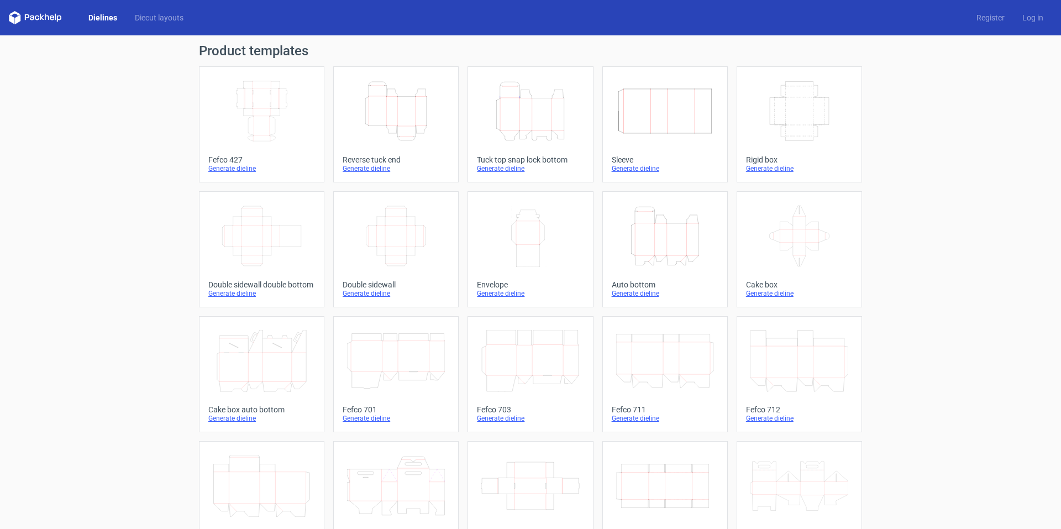
click at [511, 165] on div "Generate dieline" at bounding box center [530, 168] width 107 height 9
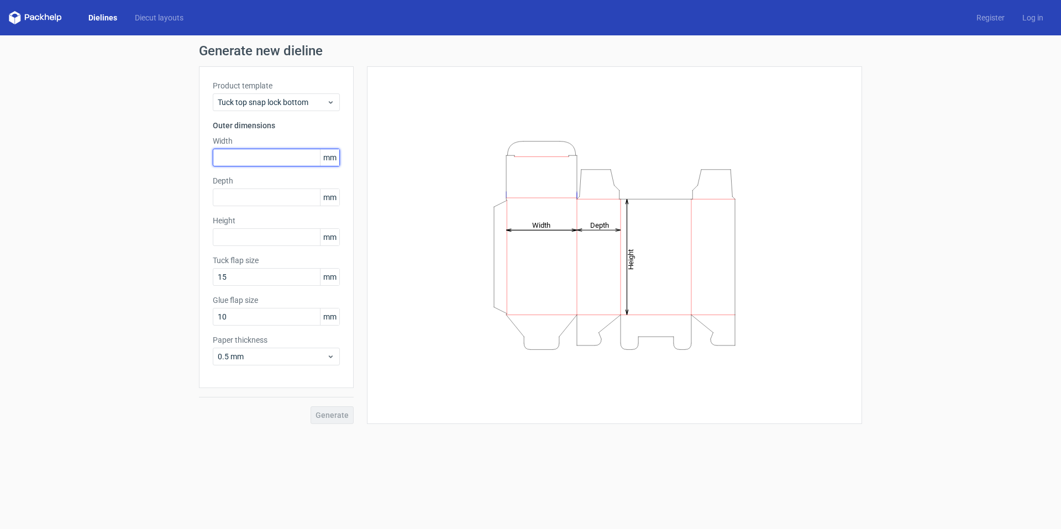
click at [231, 162] on input "text" at bounding box center [276, 158] width 127 height 18
drag, startPoint x: 213, startPoint y: 154, endPoint x: 193, endPoint y: 151, distance: 20.1
click at [193, 151] on div "Generate new dieline Product template Tuck top snap lock bottom Outer dimension…" at bounding box center [530, 233] width 1061 height 397
type input "220"
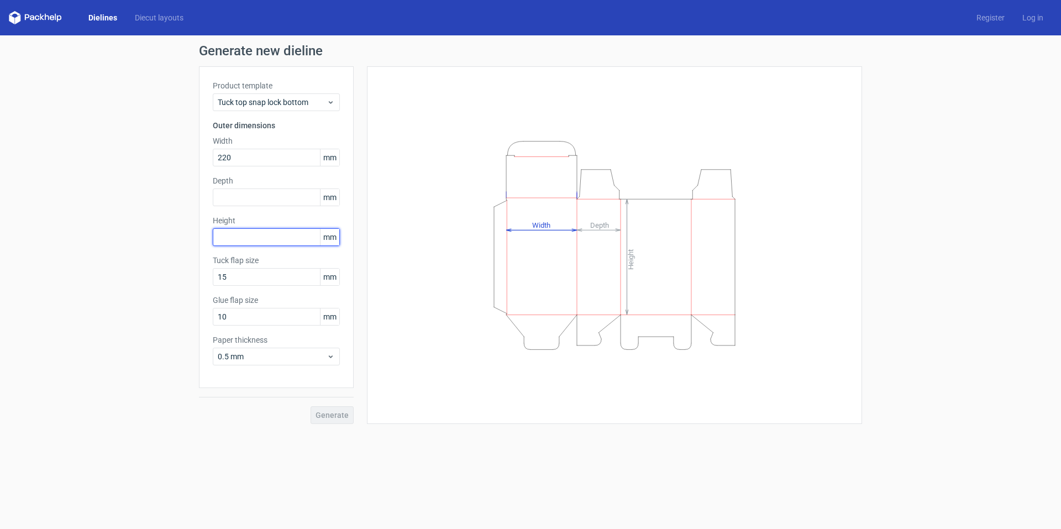
click at [226, 240] on input "text" at bounding box center [276, 237] width 127 height 18
type input "300"
click at [246, 199] on input "text" at bounding box center [276, 198] width 127 height 18
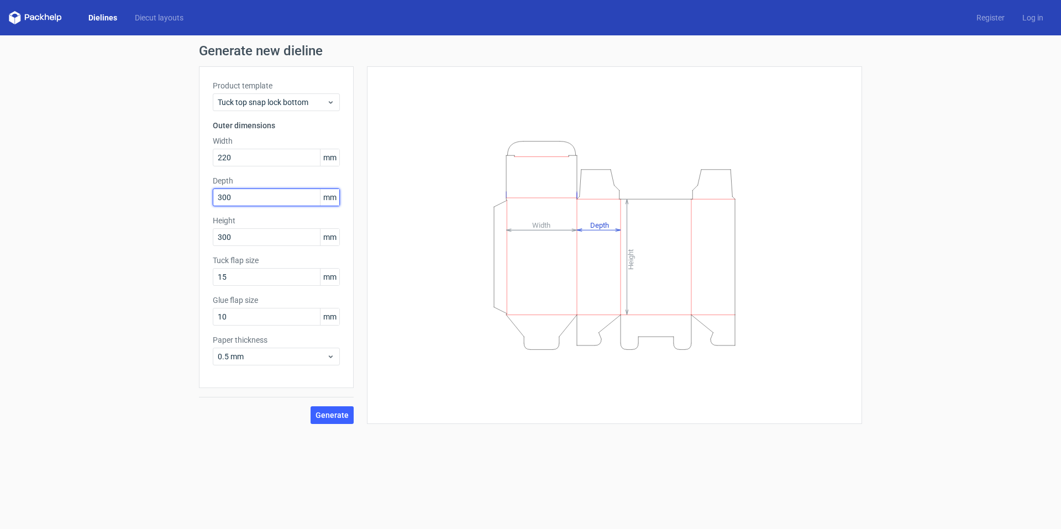
type input "300"
click at [344, 214] on div "Product template Tuck top snap lock bottom Outer dimensions Width 220 mm Depth …" at bounding box center [276, 227] width 155 height 322
click at [330, 412] on span "Generate" at bounding box center [332, 415] width 33 height 8
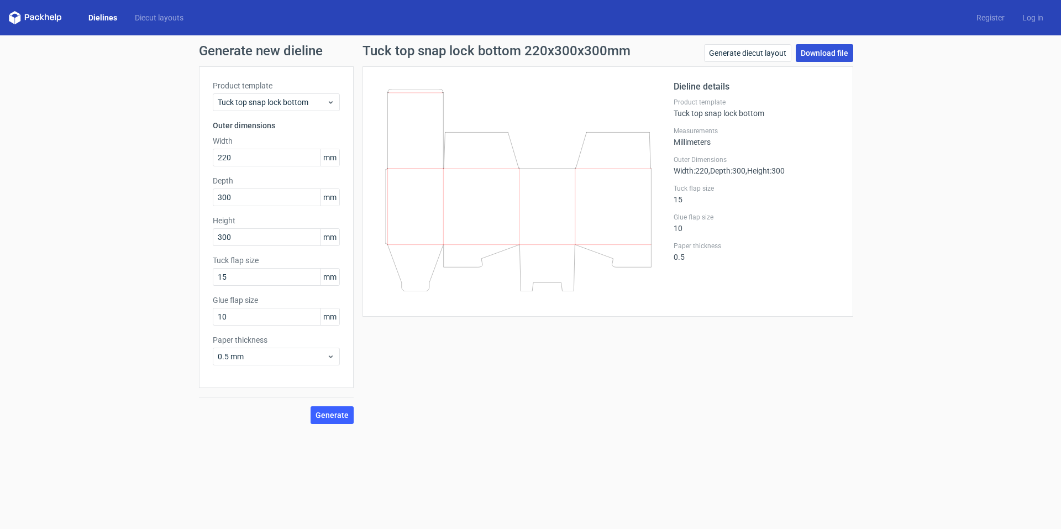
click at [823, 48] on link "Download file" at bounding box center [824, 53] width 57 height 18
